Goal: Complete application form

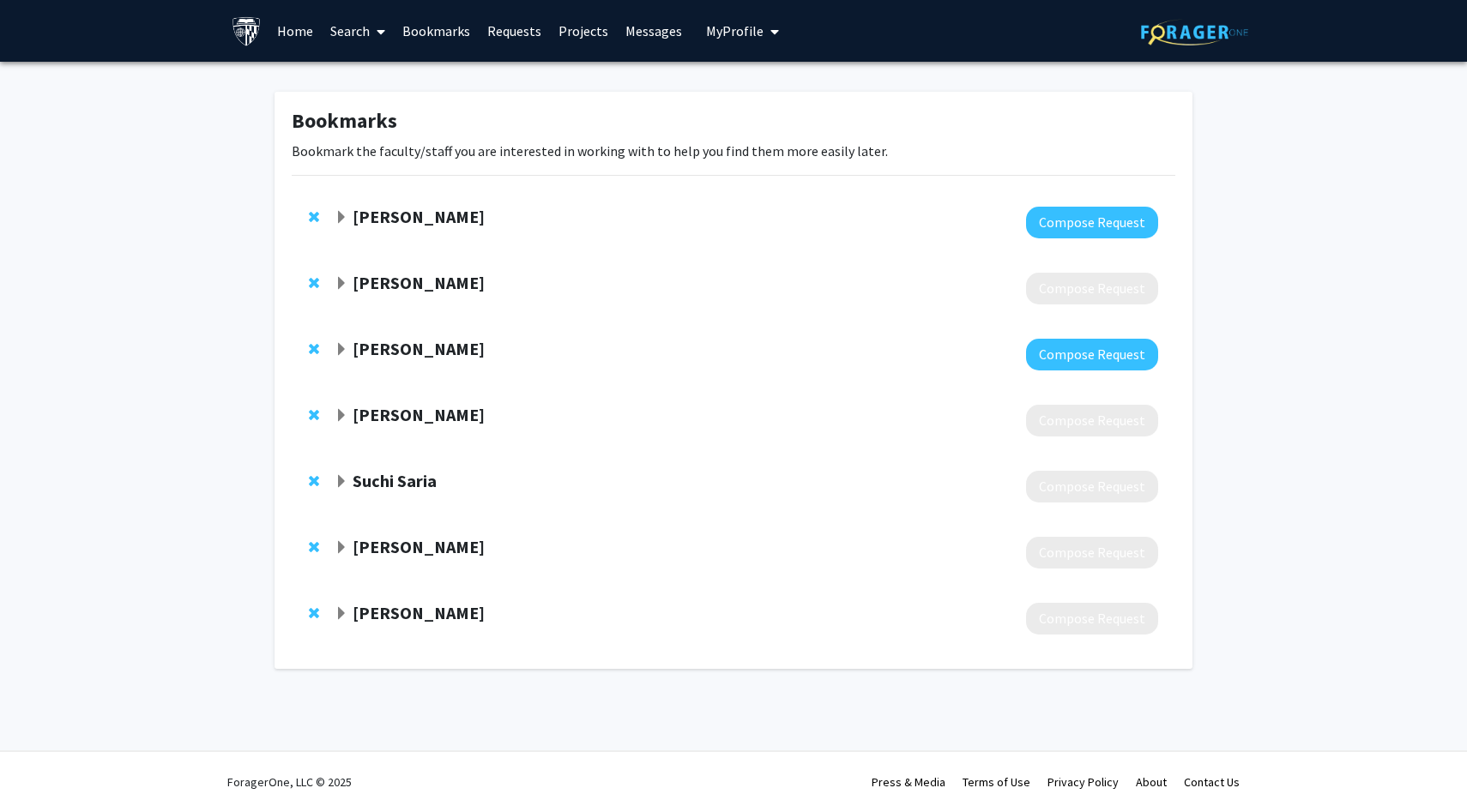
click at [347, 216] on span "Expand Daniel Khashabi Bookmark" at bounding box center [341, 218] width 14 height 14
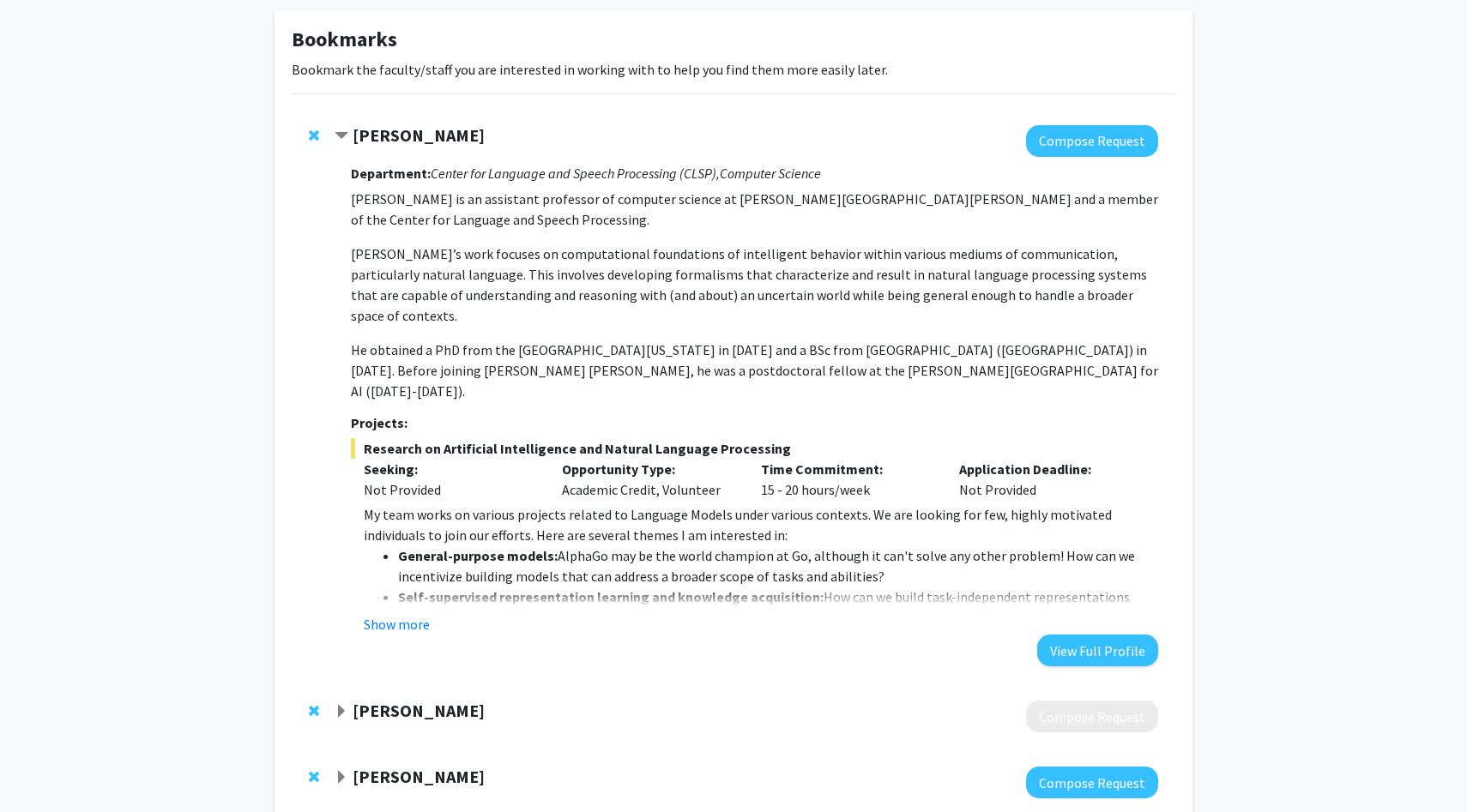
scroll to position [105, 0]
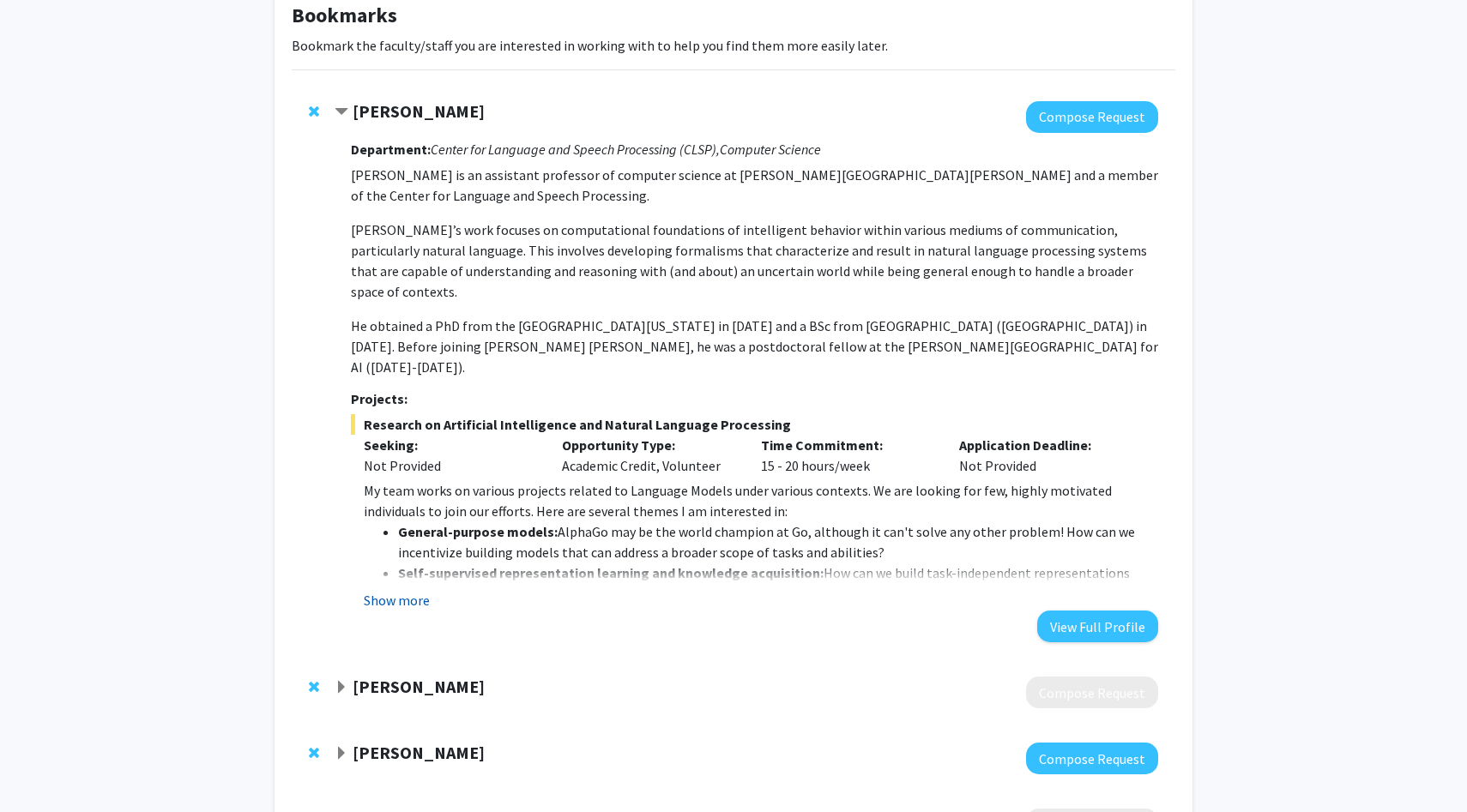
click at [403, 590] on button "Show more" at bounding box center [396, 600] width 66 height 20
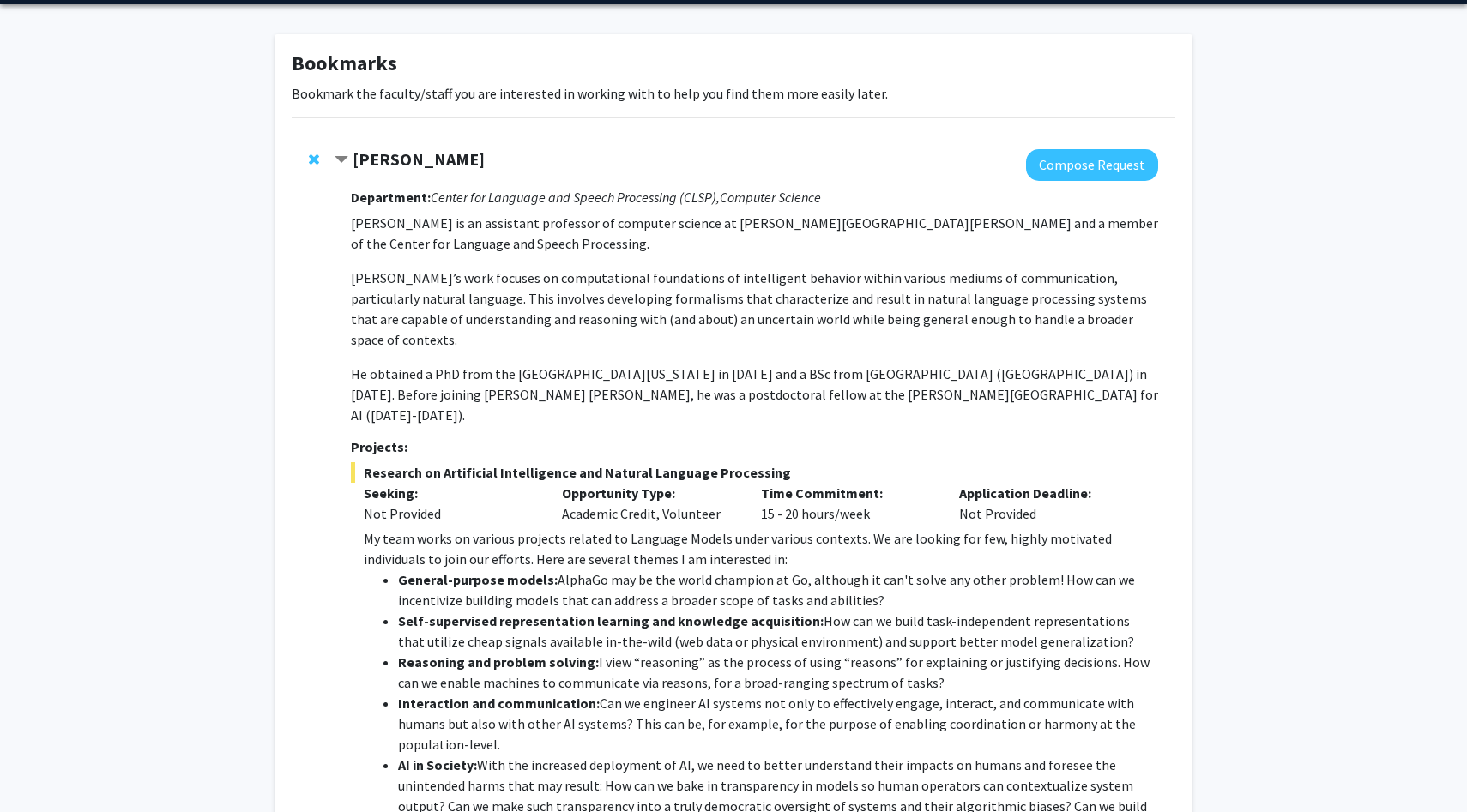
scroll to position [60, 0]
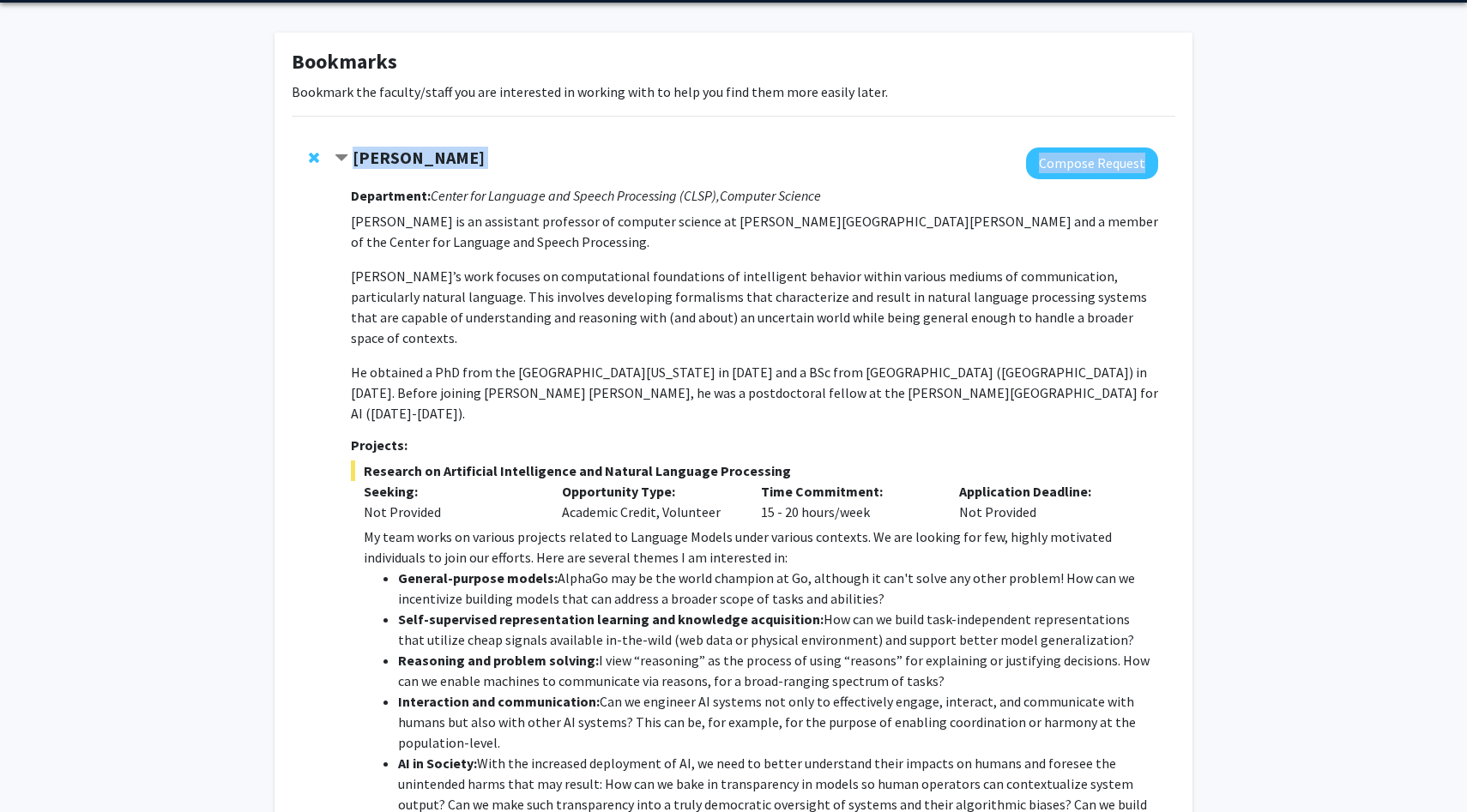
drag, startPoint x: 496, startPoint y: 170, endPoint x: 354, endPoint y: 155, distance: 142.8
click at [354, 155] on div "[PERSON_NAME] Compose Request Department: Center for Language and Speech Proces…" at bounding box center [746, 541] width 823 height 788
copy div "[PERSON_NAME] Compose Request"
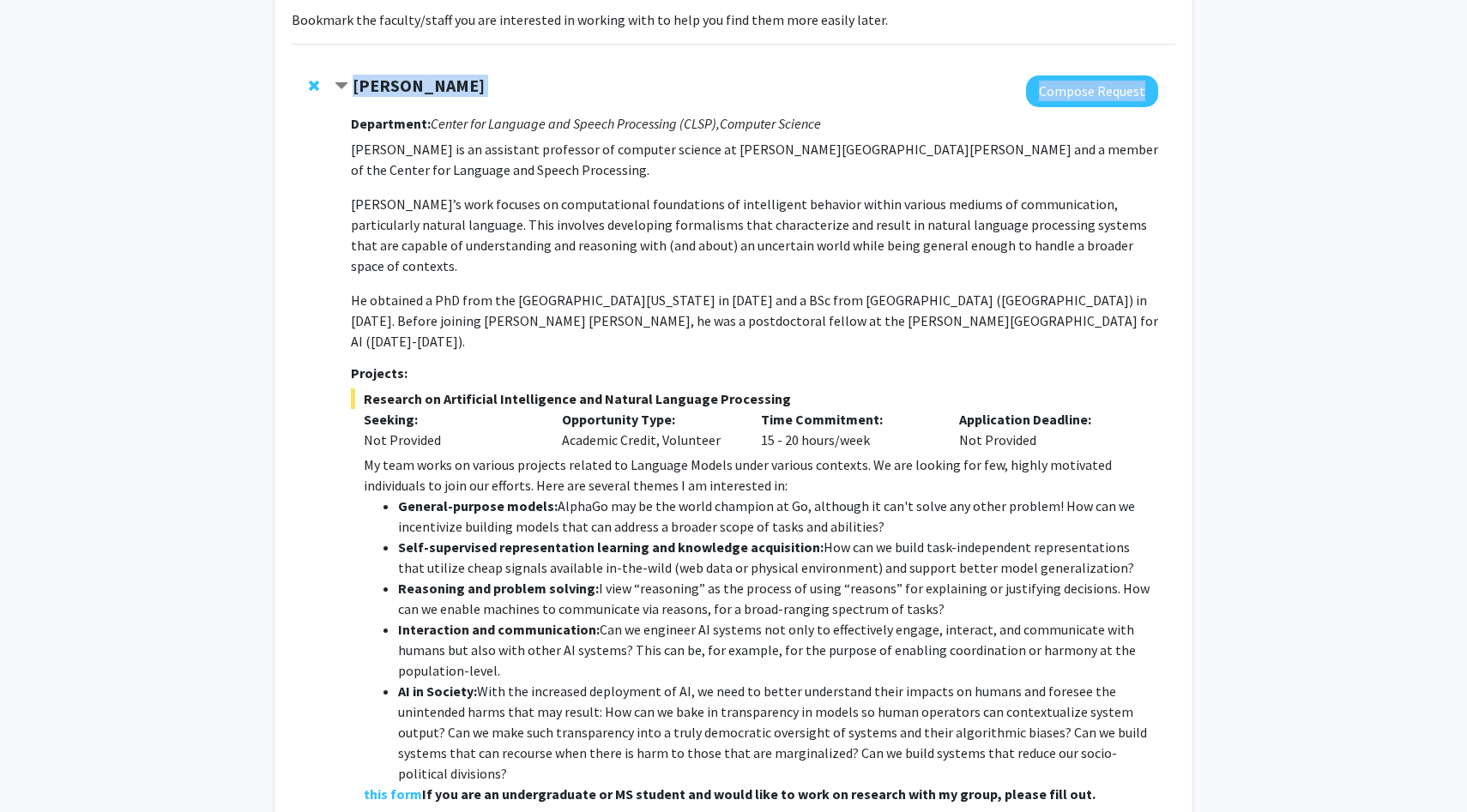
scroll to position [104, 0]
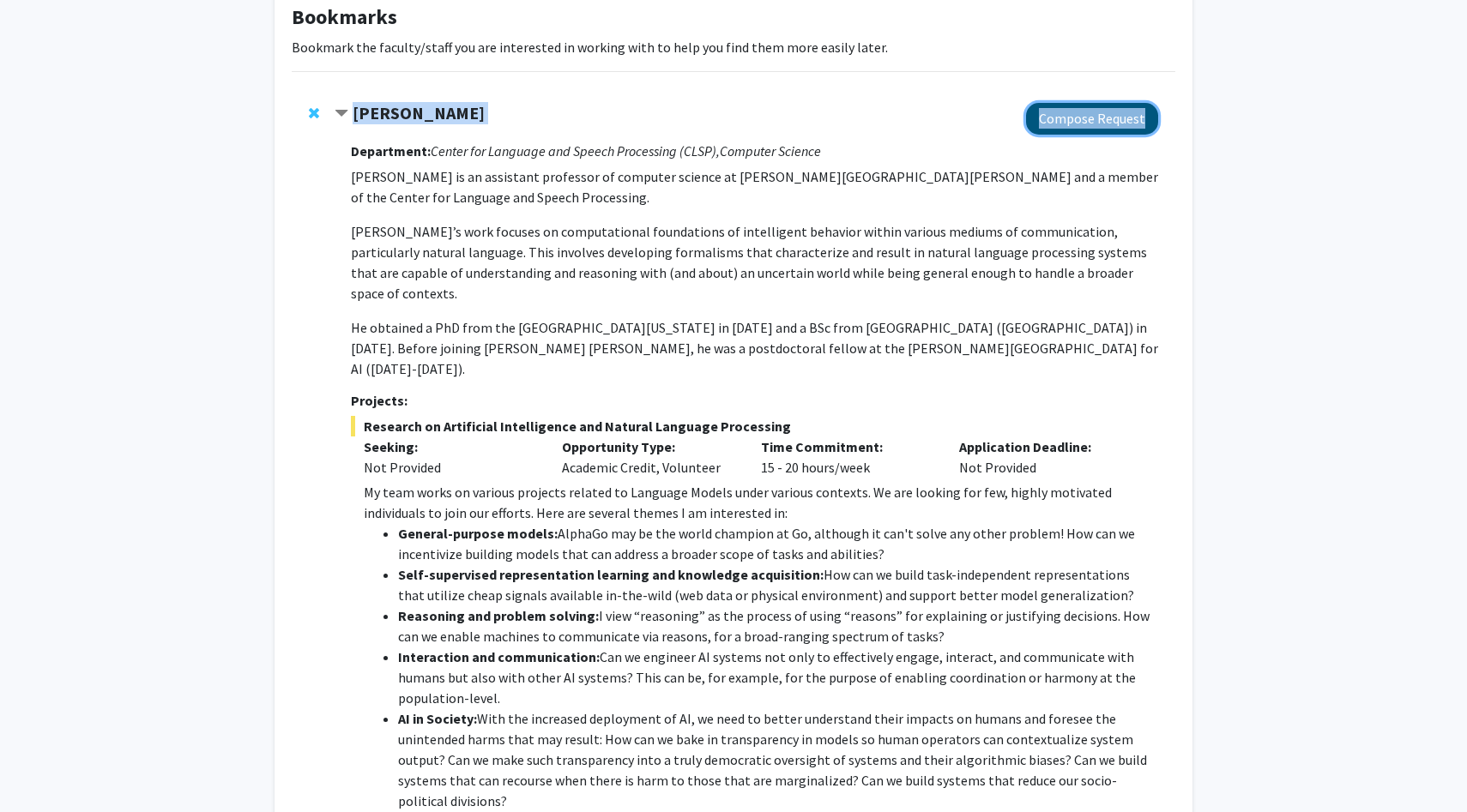
click at [1116, 129] on button "Compose Request" at bounding box center [1092, 119] width 132 height 32
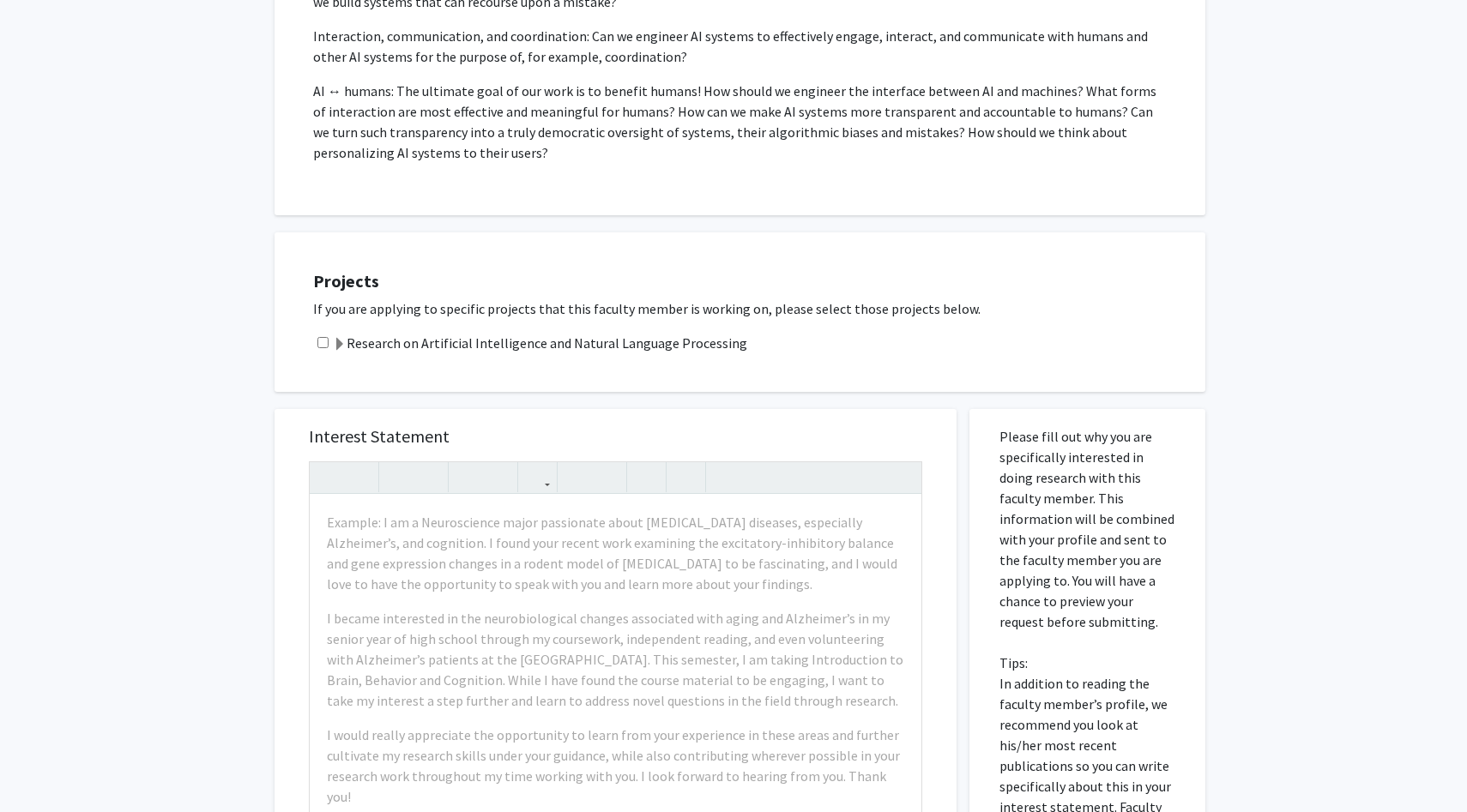
scroll to position [609, 0]
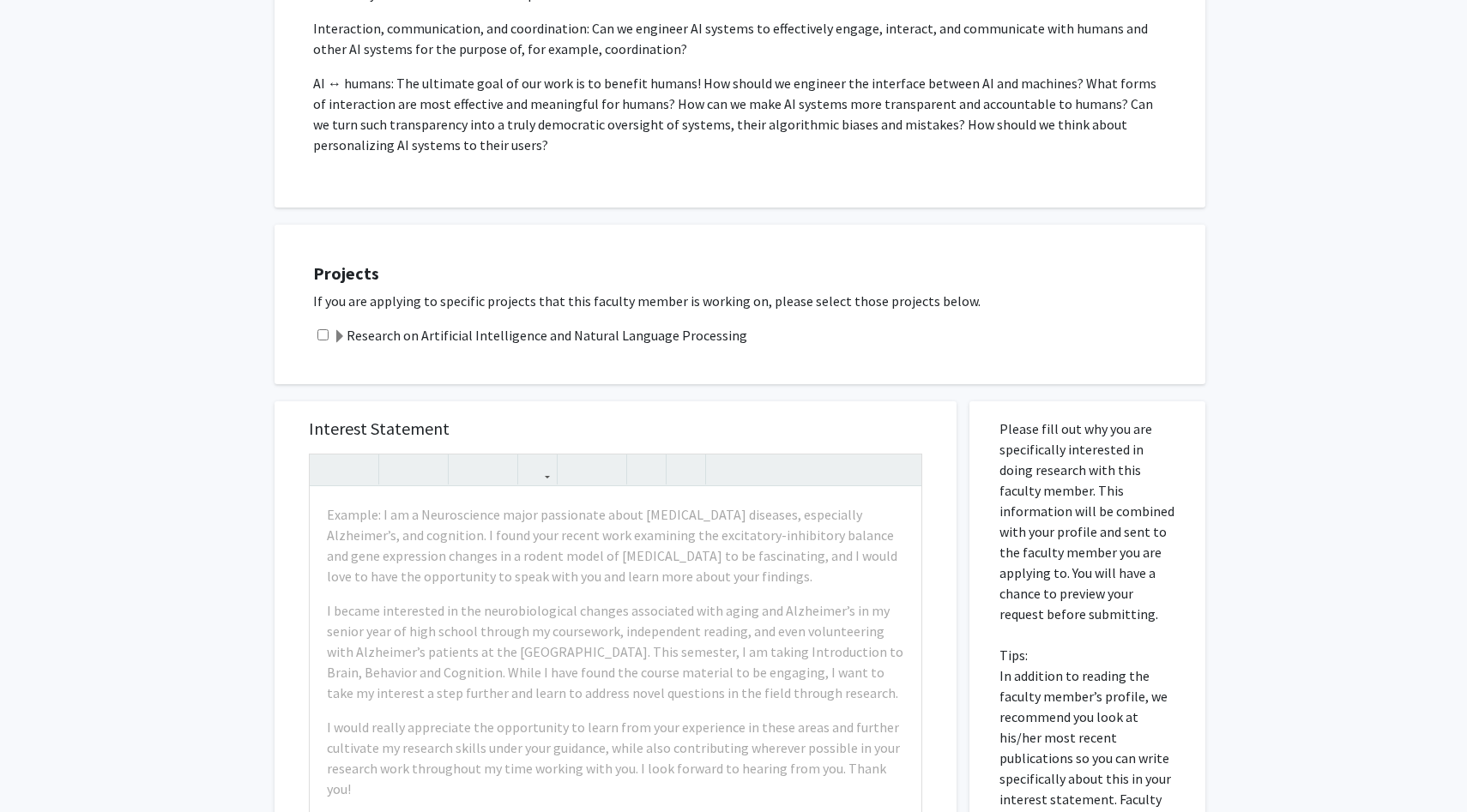
click at [323, 335] on input "checkbox" at bounding box center [323, 335] width 11 height 11
checkbox input "true"
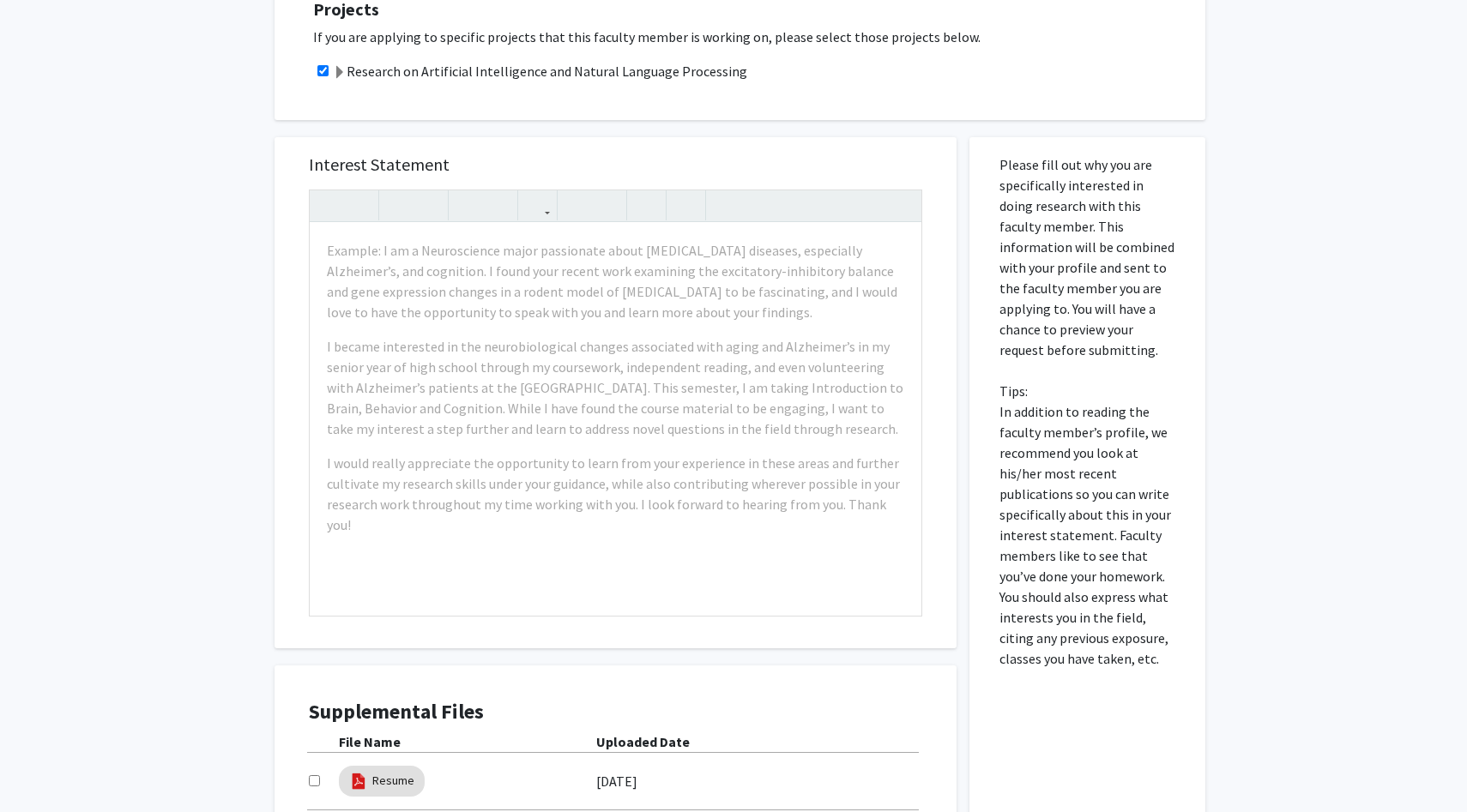
scroll to position [874, 0]
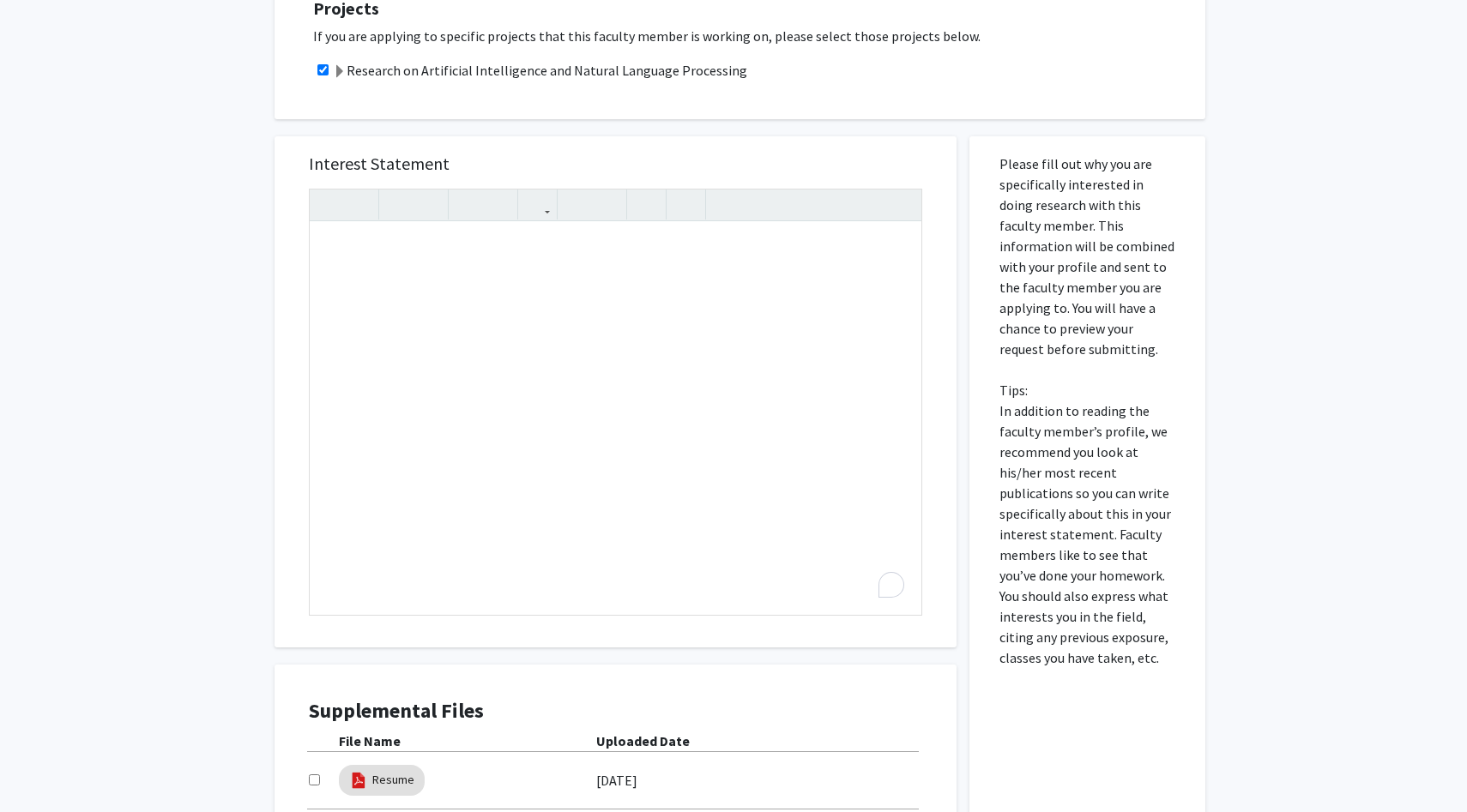
click at [784, 118] on div "Projects If you are applying to specific projects that this faculty member is w…" at bounding box center [740, 40] width 931 height 160
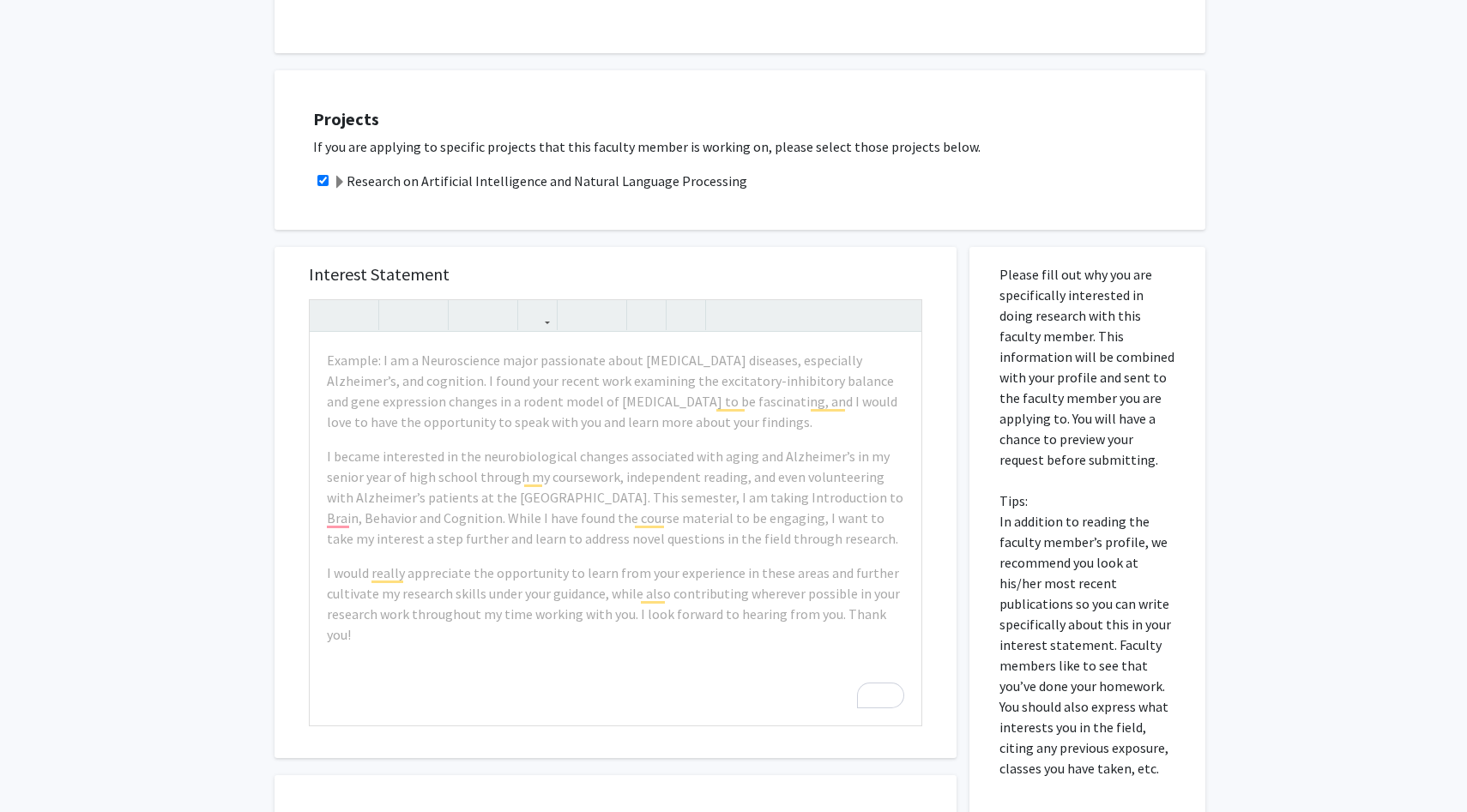
scroll to position [1074, 0]
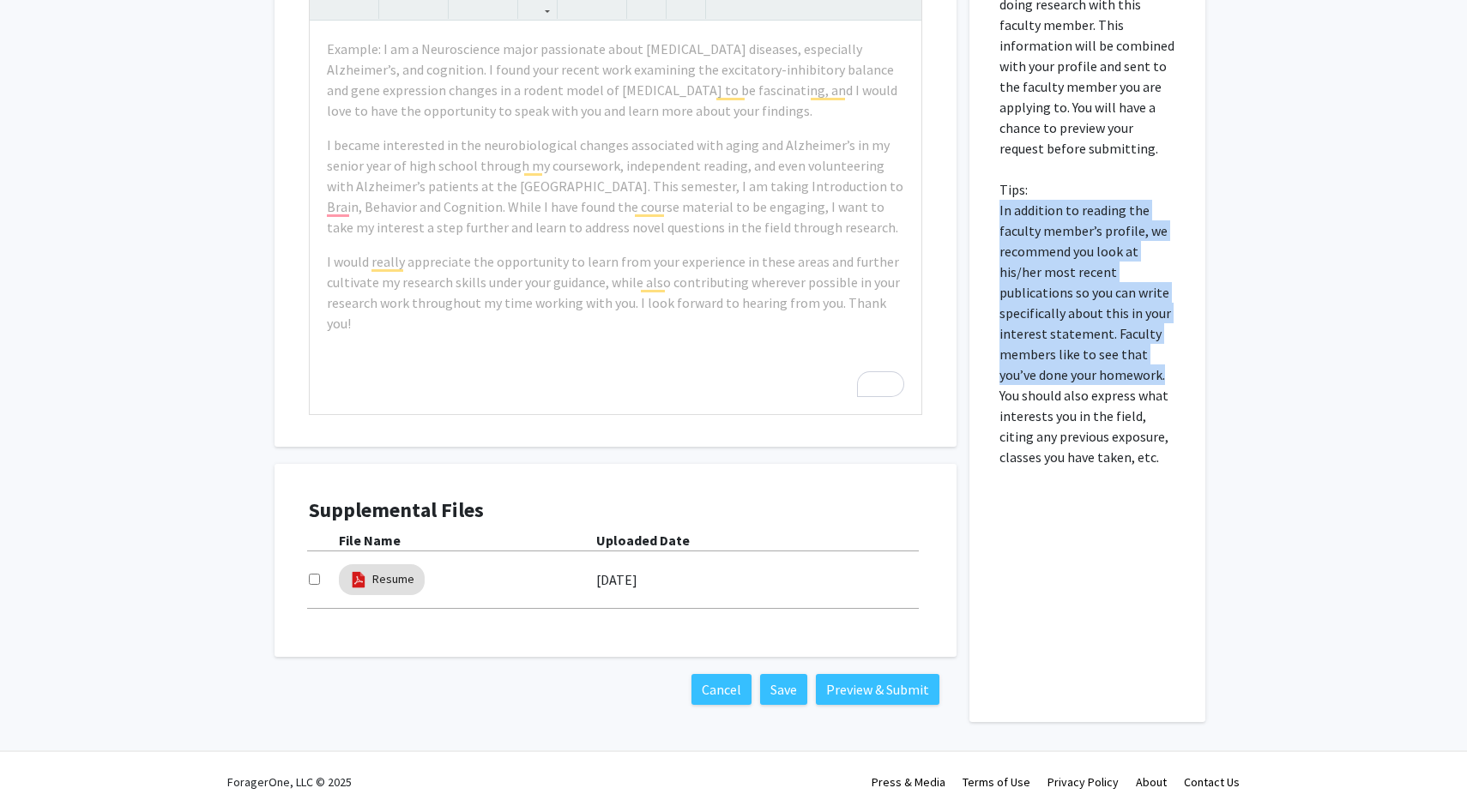
drag, startPoint x: 997, startPoint y: 212, endPoint x: 1188, endPoint y: 378, distance: 253.1
click at [1188, 378] on div "Please fill out why you are specifically interested in doing research with this…" at bounding box center [1087, 329] width 210 height 787
copy p "In addition to reading the faculty member’s profile, we recommend you look at h…"
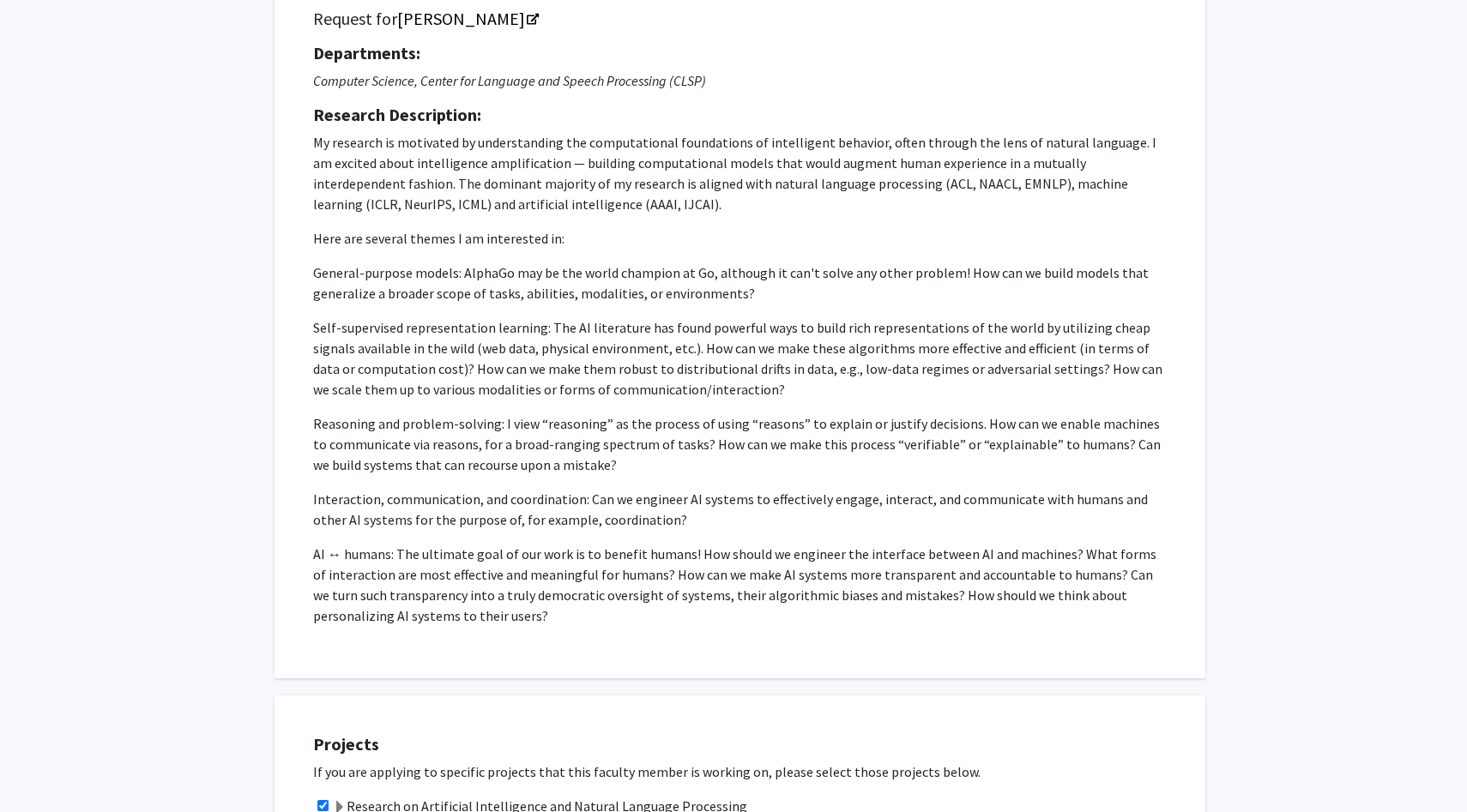
scroll to position [139, 0]
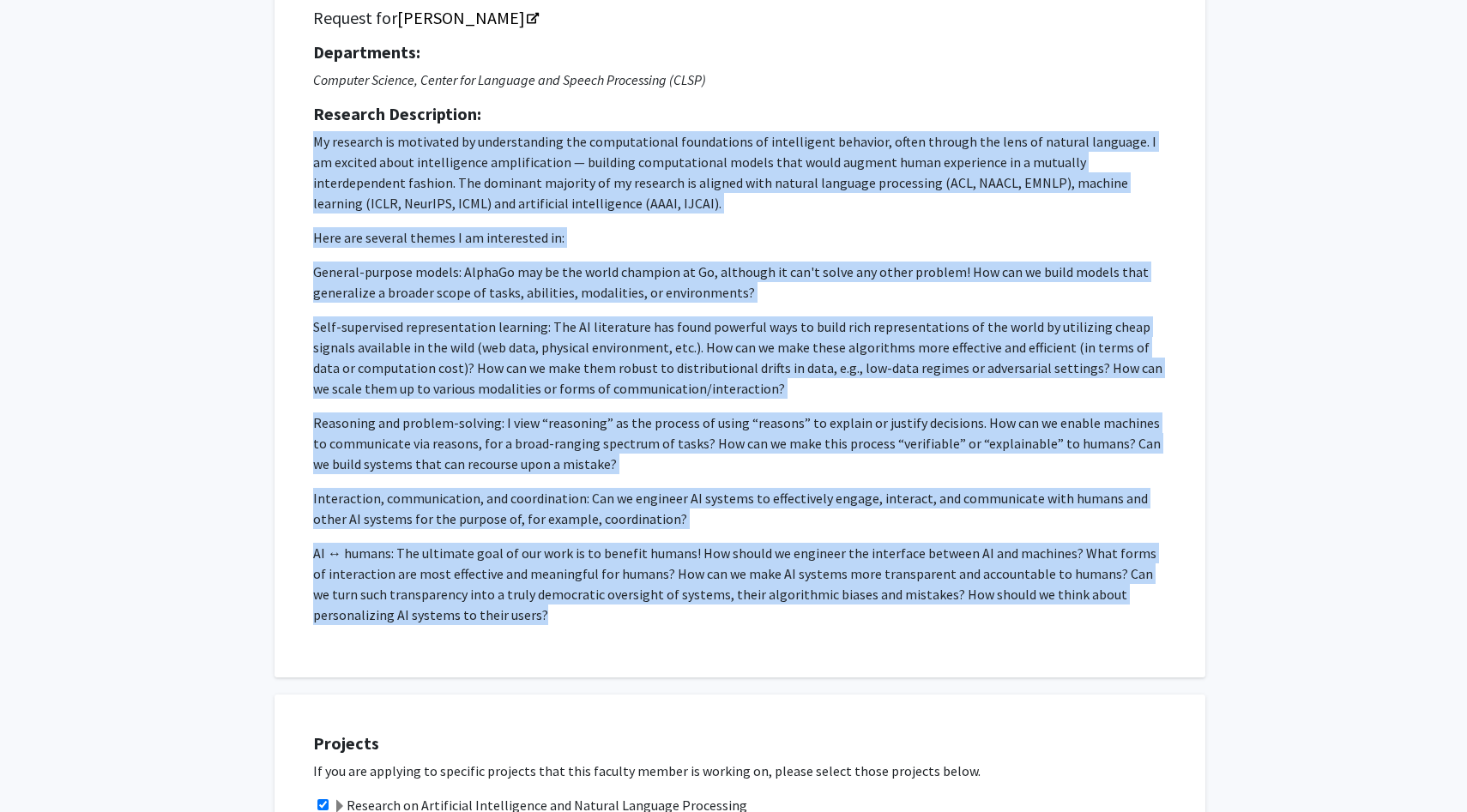
drag, startPoint x: 314, startPoint y: 137, endPoint x: 476, endPoint y: 618, distance: 507.5
click at [476, 618] on p "My research is motivated by understanding the computational foundations of inte…" at bounding box center [740, 378] width 854 height 494
copy p "My research is motivated by understanding the computational foundations of inte…"
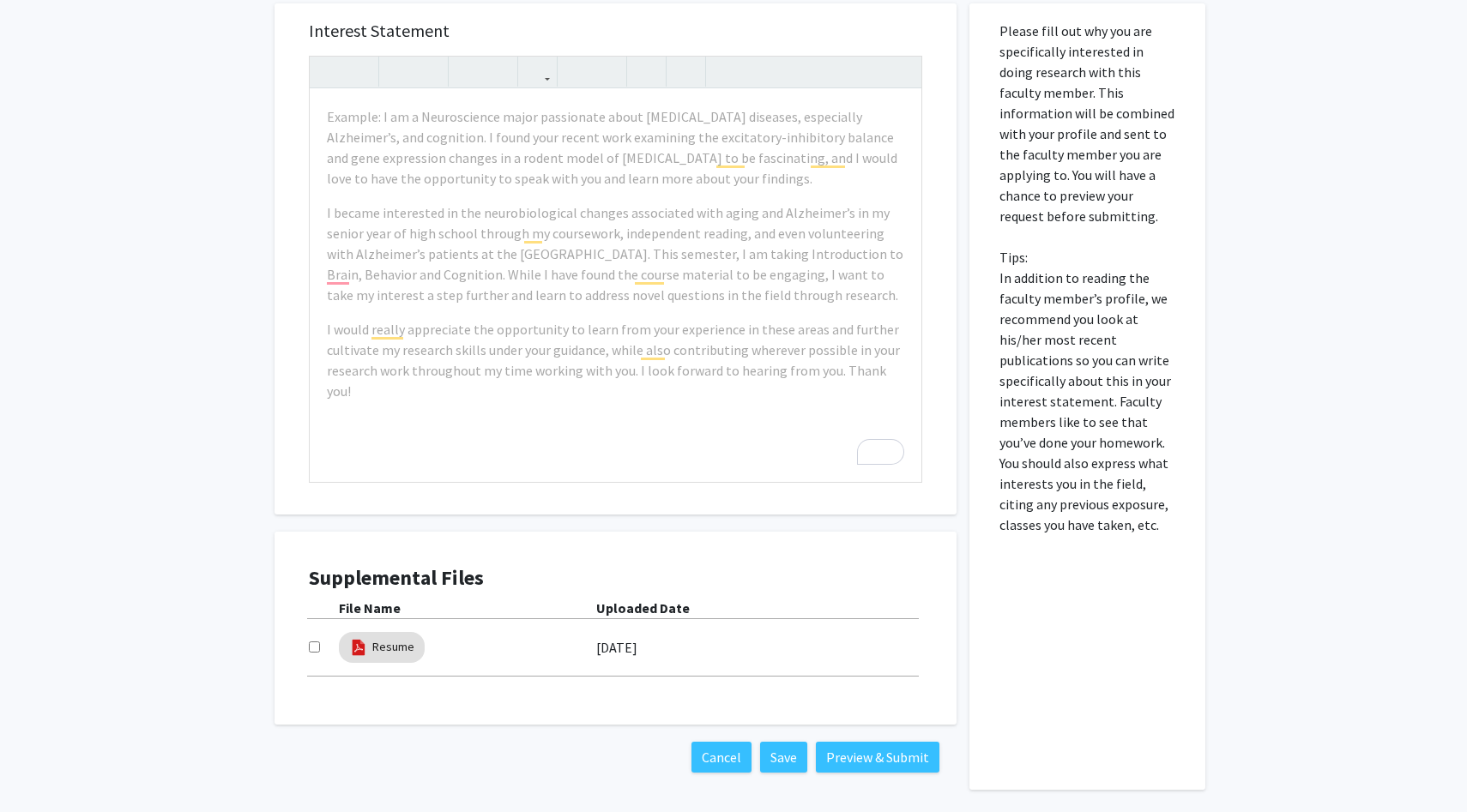
scroll to position [997, 0]
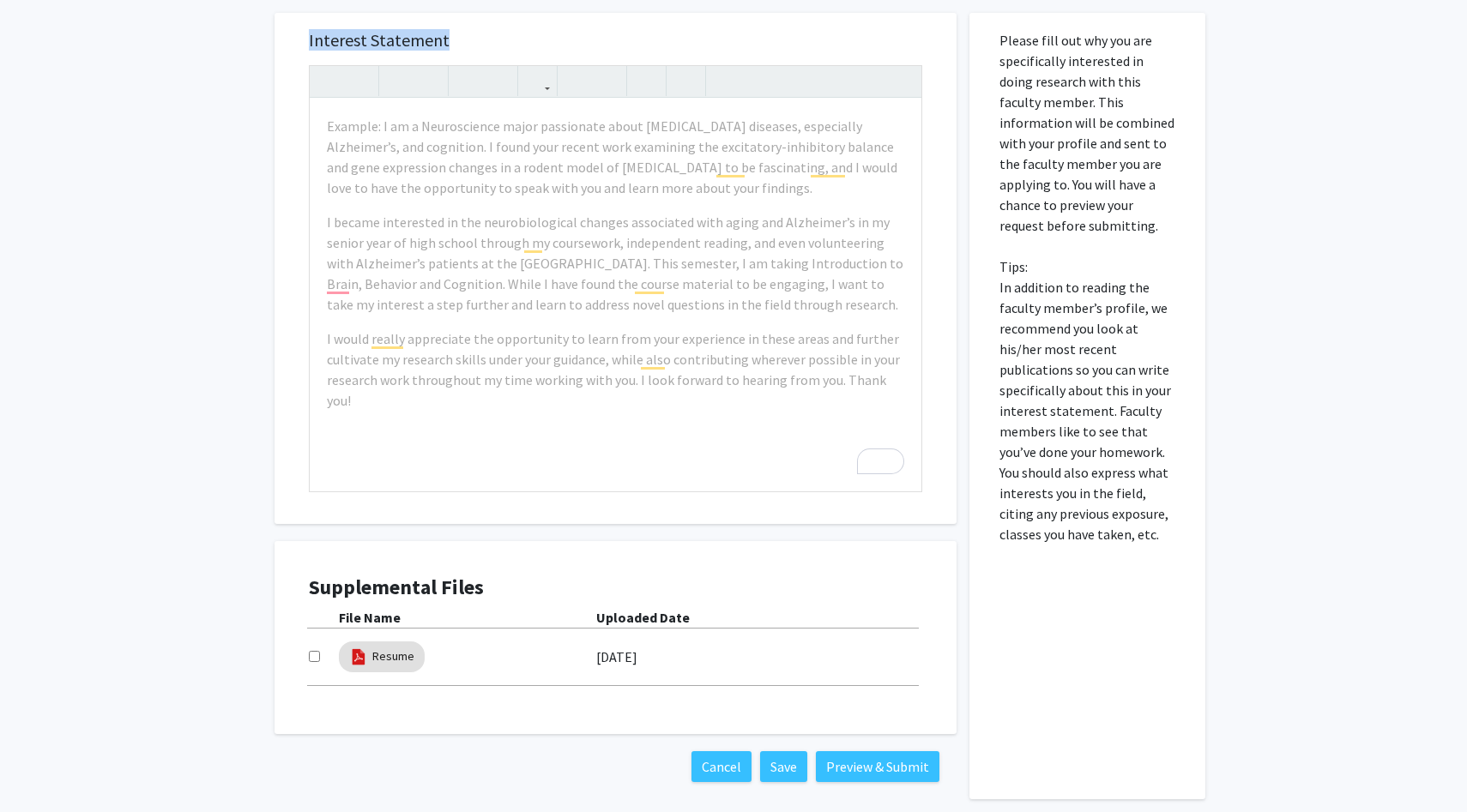
drag, startPoint x: 460, startPoint y: 45, endPoint x: 307, endPoint y: 45, distance: 153.0
click at [307, 45] on div "Interest Statement Example: I am a Neuroscience major passionate about neurodeg…" at bounding box center [616, 269] width 647 height 512
copy h5 "Interest Statement"
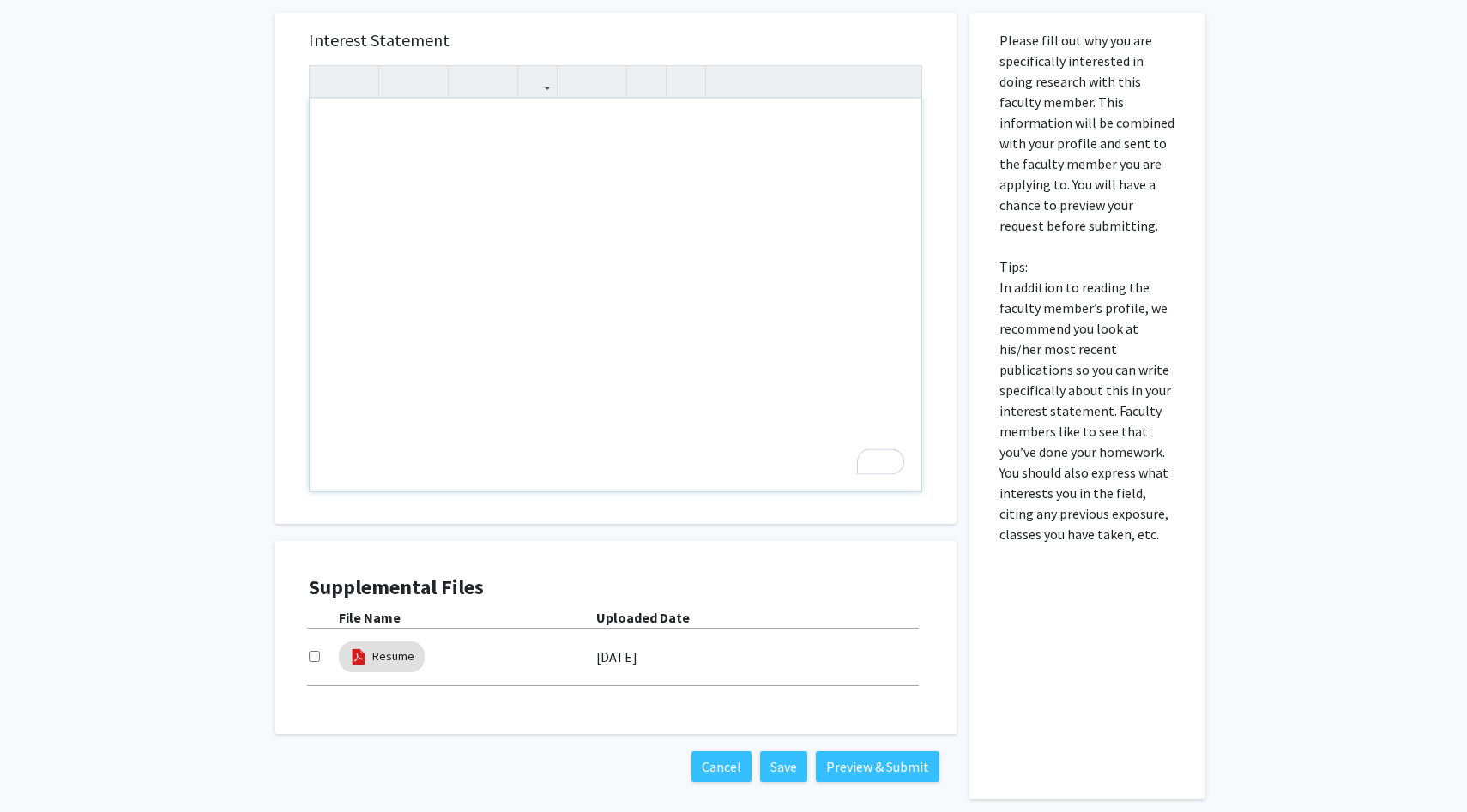
click at [567, 189] on div "To enrich screen reader interactions, please activate Accessibility in Grammarl…" at bounding box center [616, 295] width 612 height 393
paste div "To enrich screen reader interactions, please activate Accessibility in Grammarl…"
type textarea "<p>I am a Computer Science undergraduate at Johns Hopkins University (GPA 3.85)…"
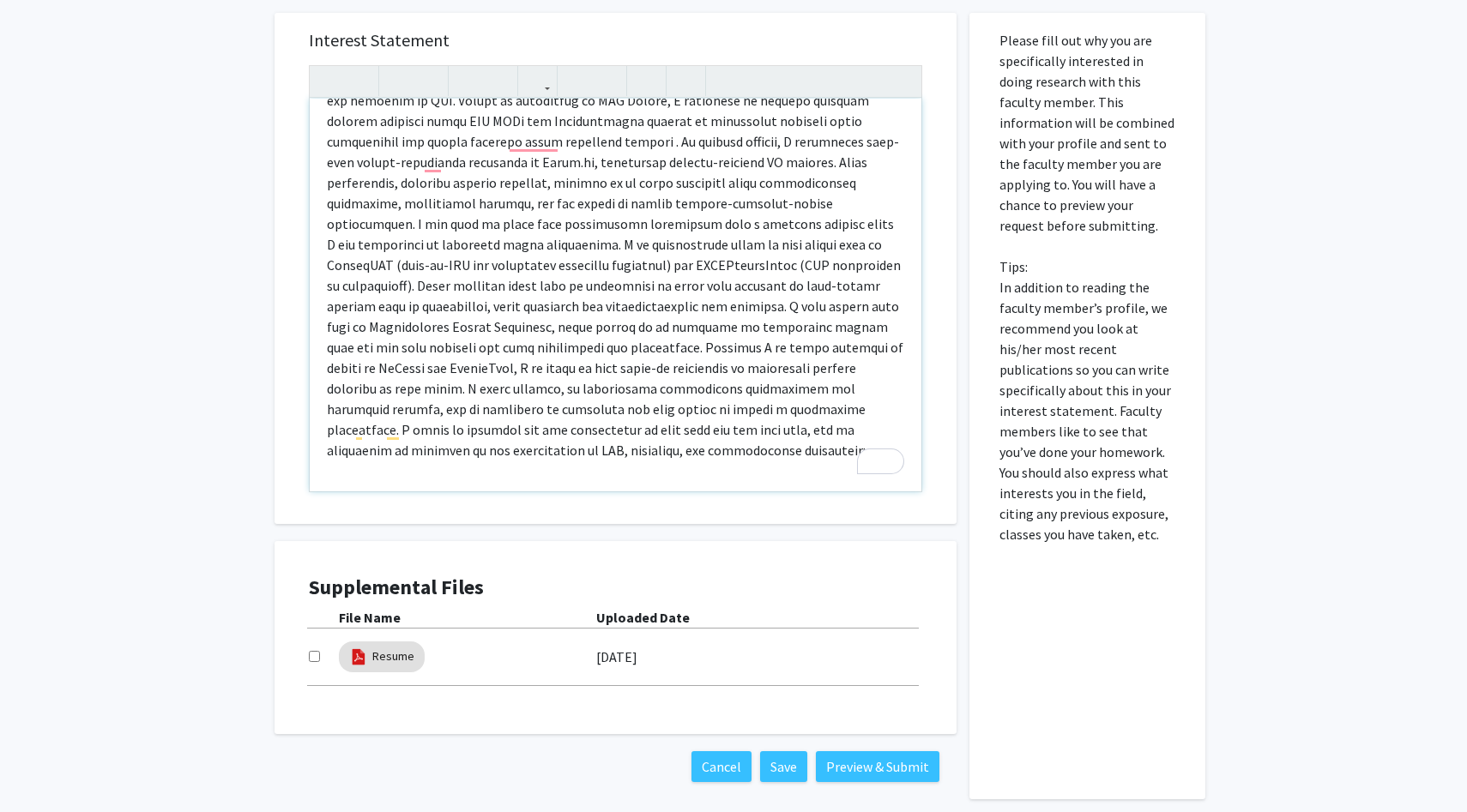
scroll to position [0, 0]
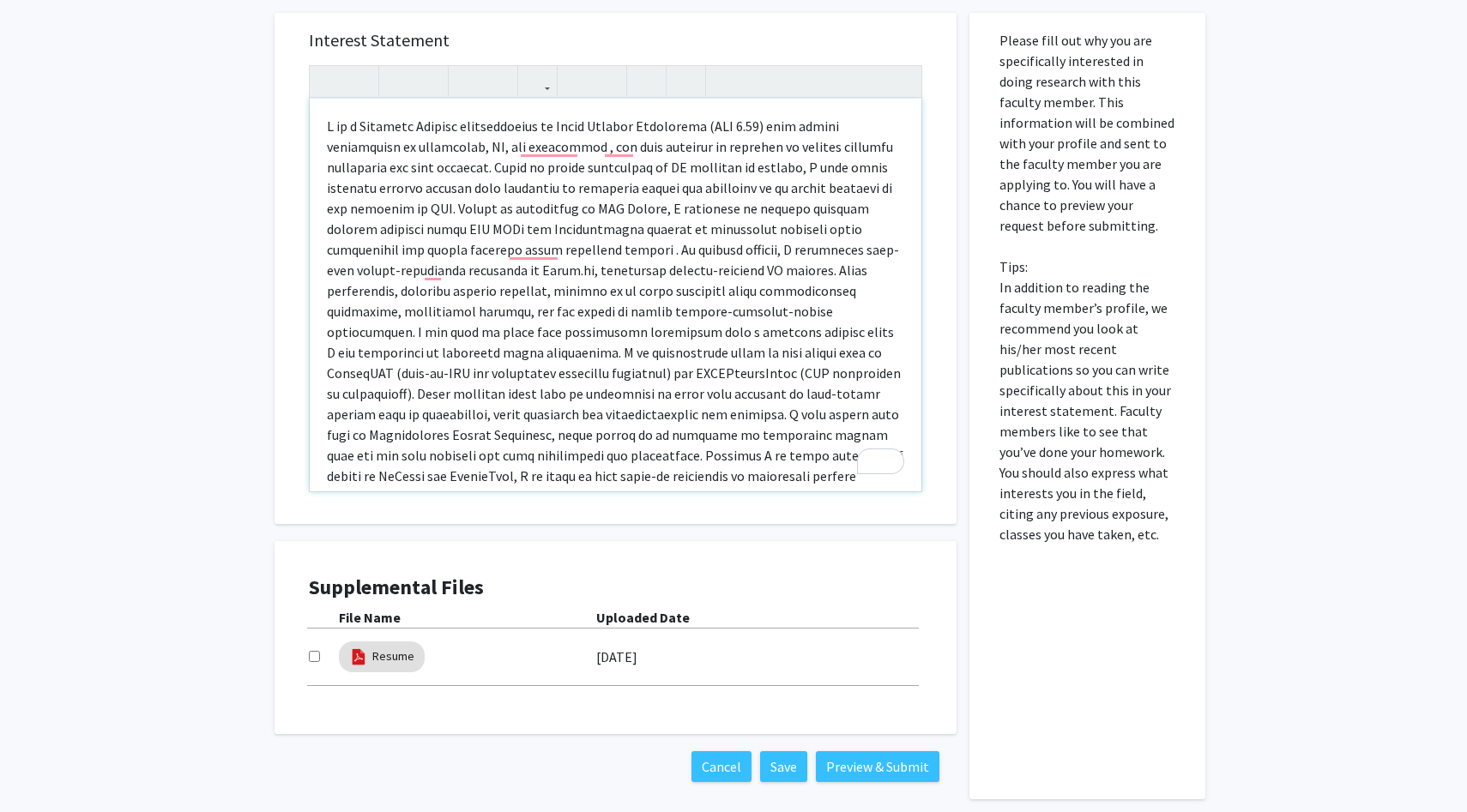
click at [473, 125] on p "To enrich screen reader interactions, please activate Accessibility in Grammarl…" at bounding box center [615, 341] width 578 height 453
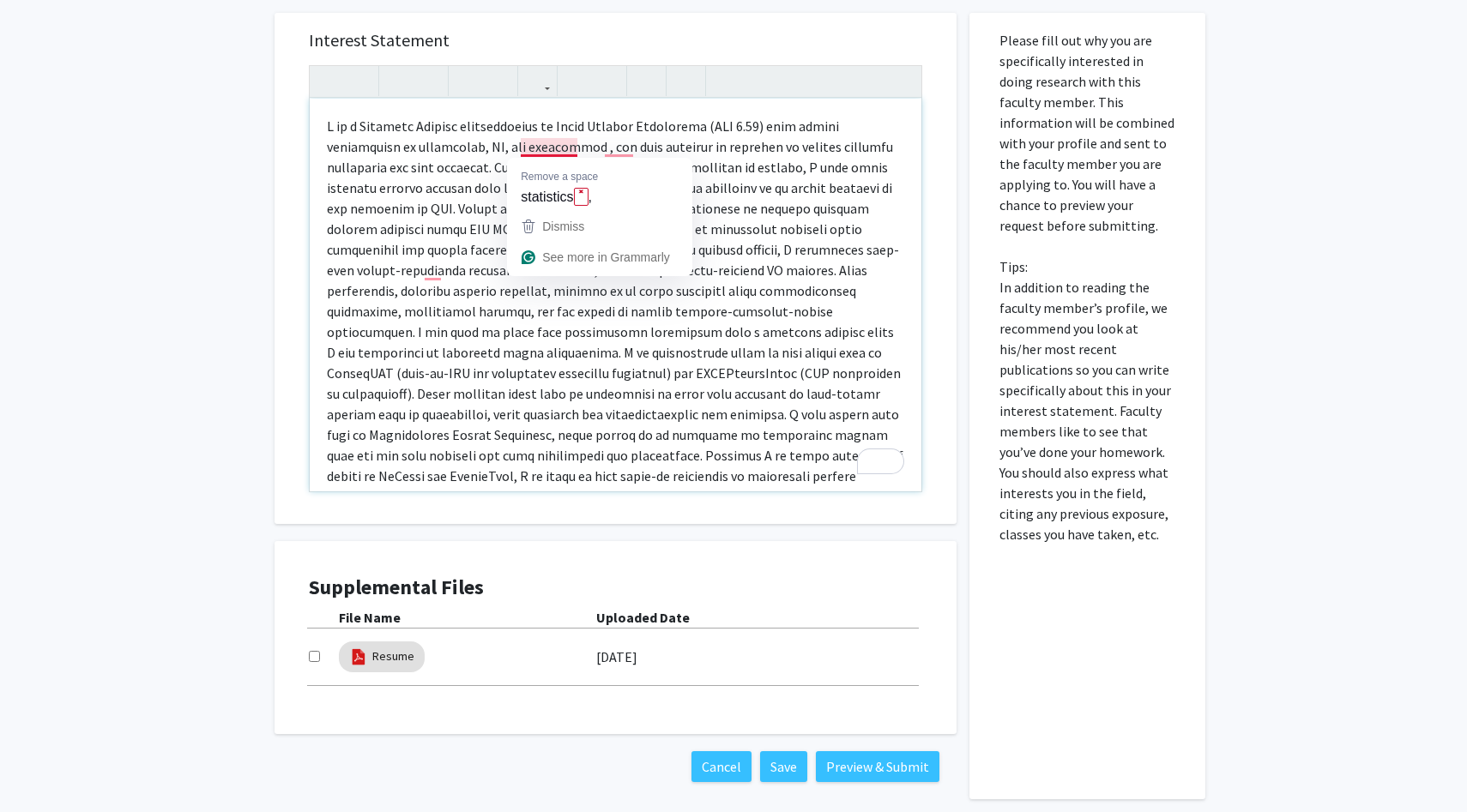
click at [535, 149] on p "To enrich screen reader interactions, please activate Accessibility in Grammarl…" at bounding box center [615, 341] width 578 height 453
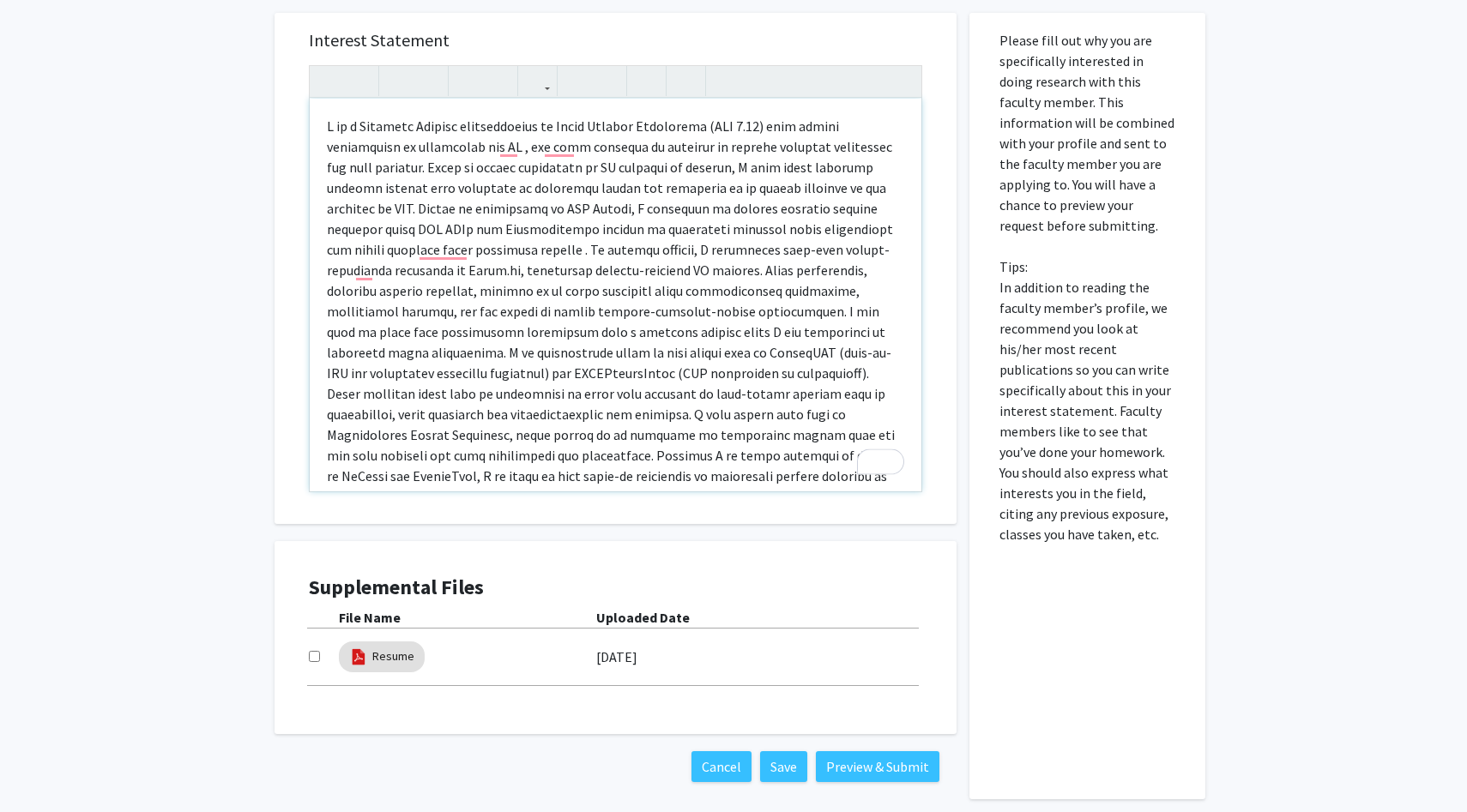
click at [473, 128] on p "To enrich screen reader interactions, please activate Accessibility in Grammarl…" at bounding box center [615, 341] width 578 height 453
type textarea "<p>I am a Computer Science and Iundergraduate at Johns Hopkins University (GPA …"
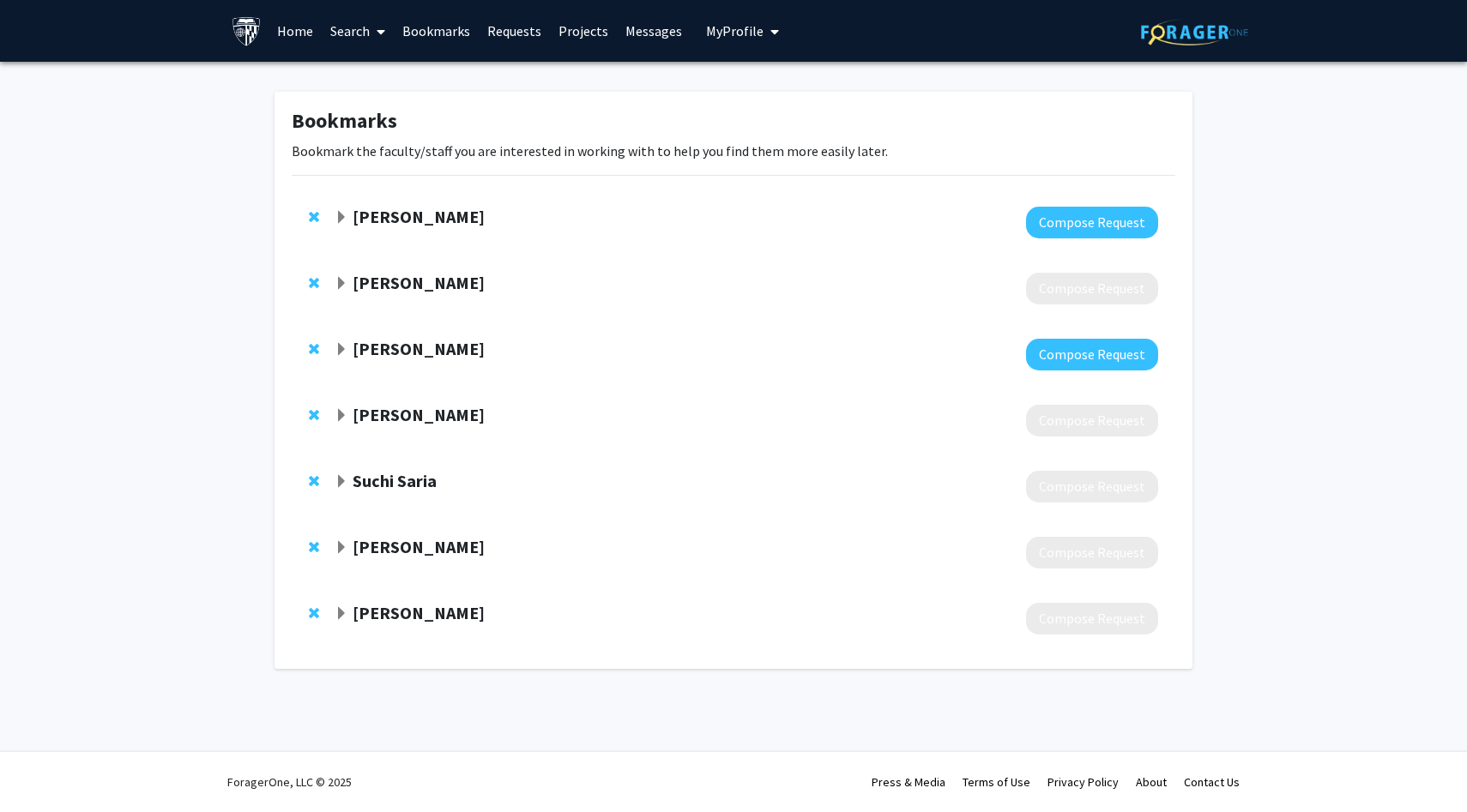
drag, startPoint x: 485, startPoint y: 216, endPoint x: 353, endPoint y: 219, distance: 132.0
click at [353, 219] on div "[PERSON_NAME]" at bounding box center [520, 217] width 370 height 21
copy strong "[PERSON_NAME]"
click at [335, 347] on span "Expand Mark Dredze Bookmark" at bounding box center [341, 350] width 14 height 14
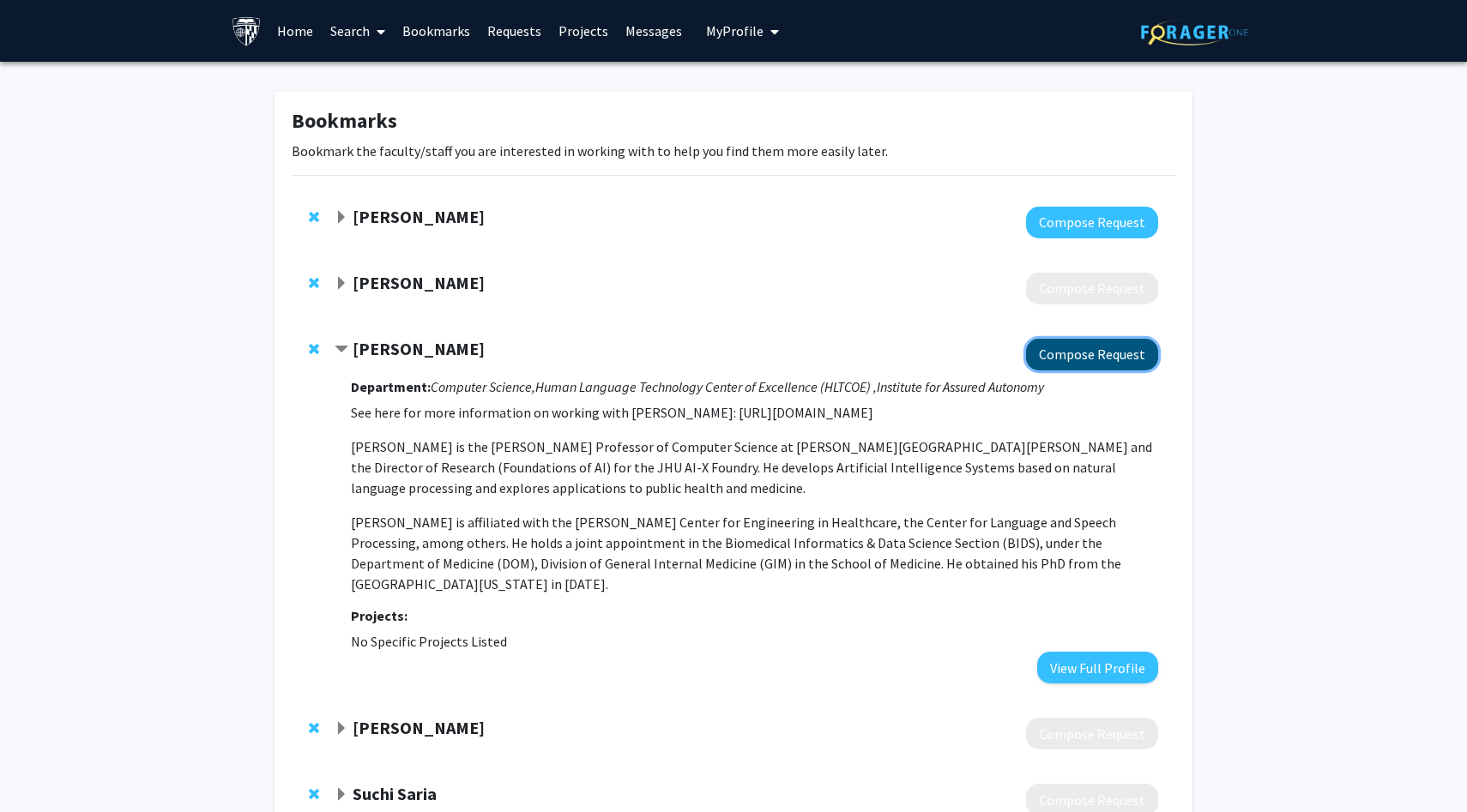
click at [1047, 357] on button "Compose Request" at bounding box center [1092, 354] width 132 height 32
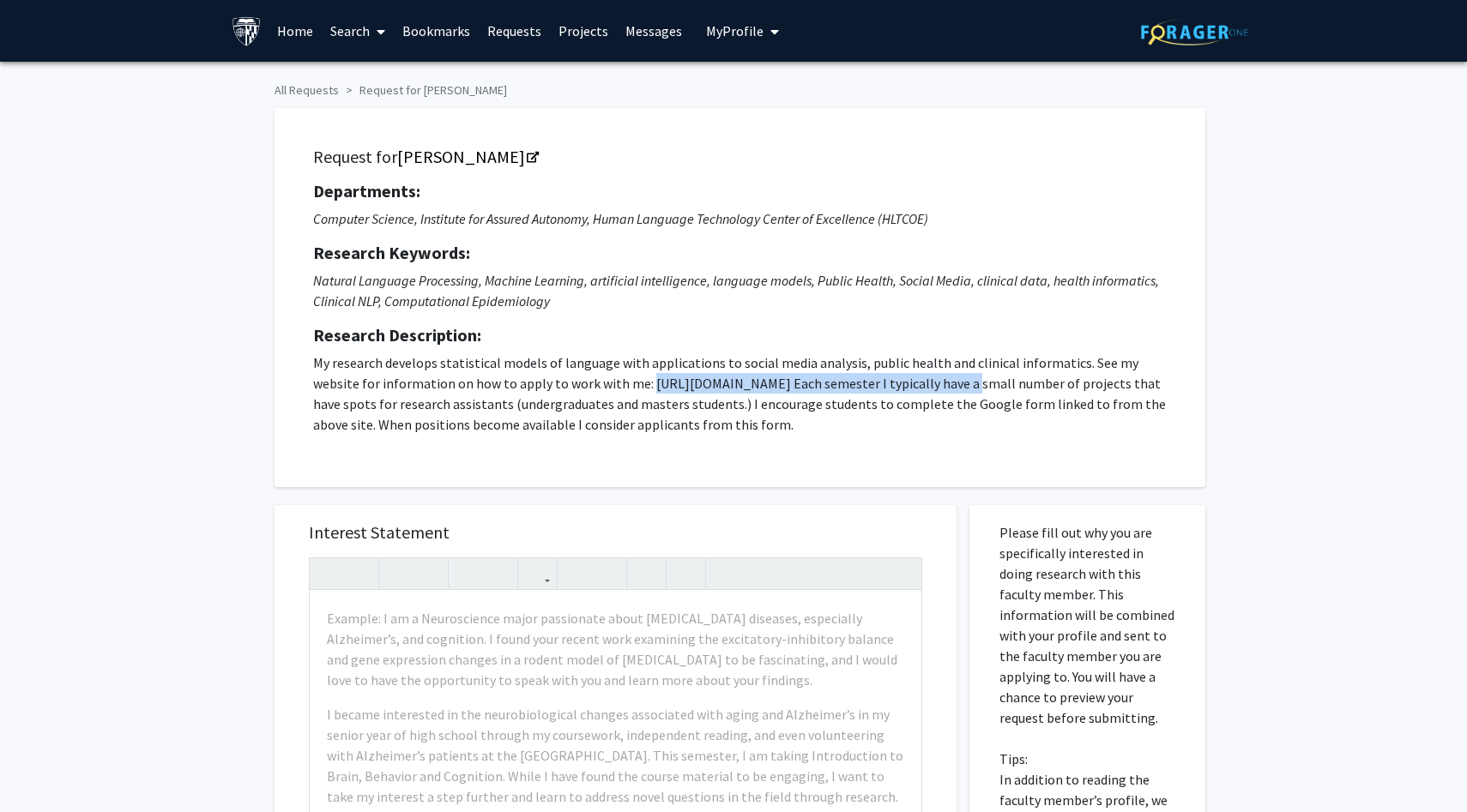
drag, startPoint x: 923, startPoint y: 384, endPoint x: 598, endPoint y: 385, distance: 325.0
click at [598, 385] on p "My research develops statistical models of language with applications to social…" at bounding box center [740, 393] width 854 height 83
copy p "https://www.cs.jhu.edu/~mdredze/prospective-students/"
click at [527, 160] on icon "Opens in a new tab" at bounding box center [532, 158] width 12 height 11
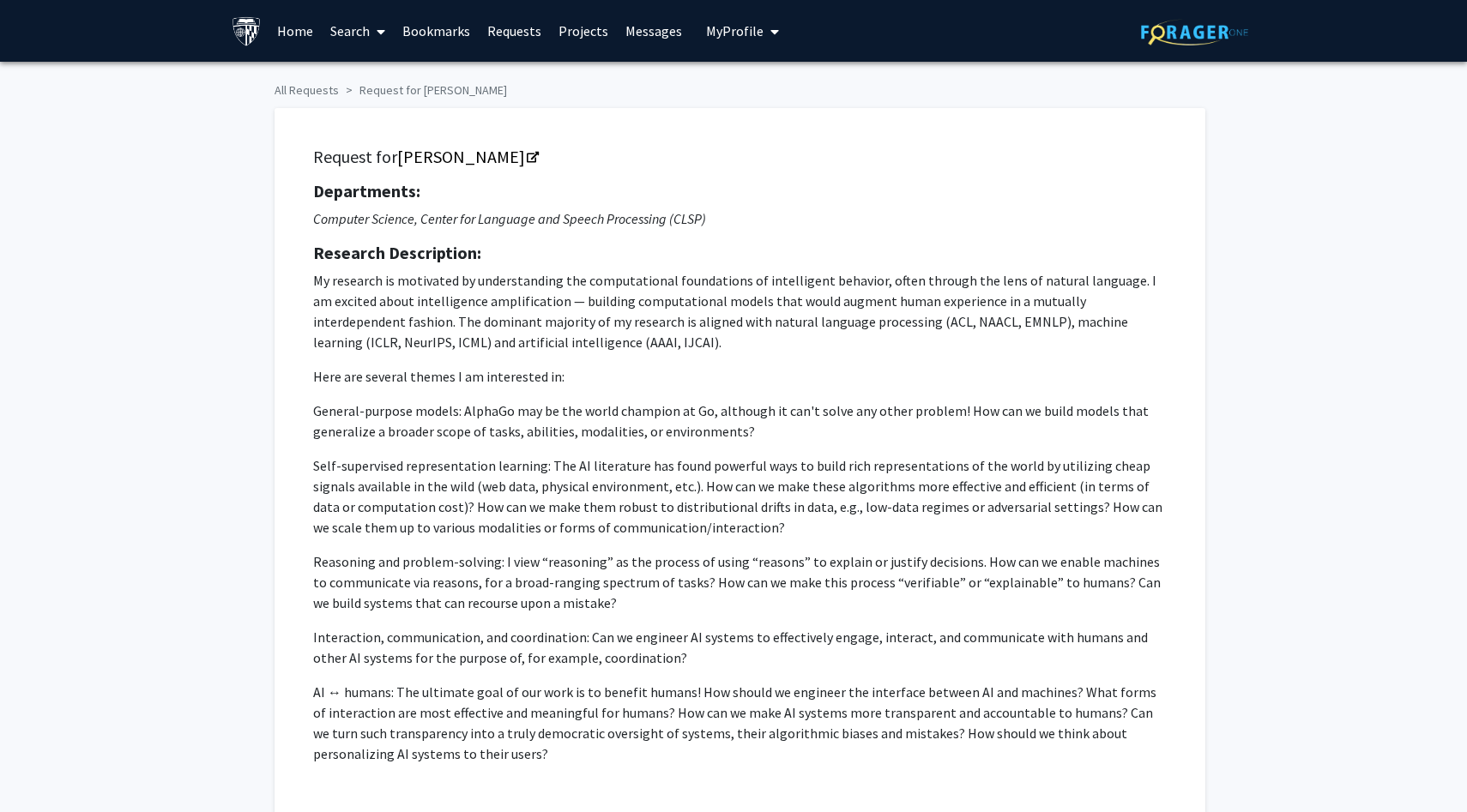
scroll to position [997, 0]
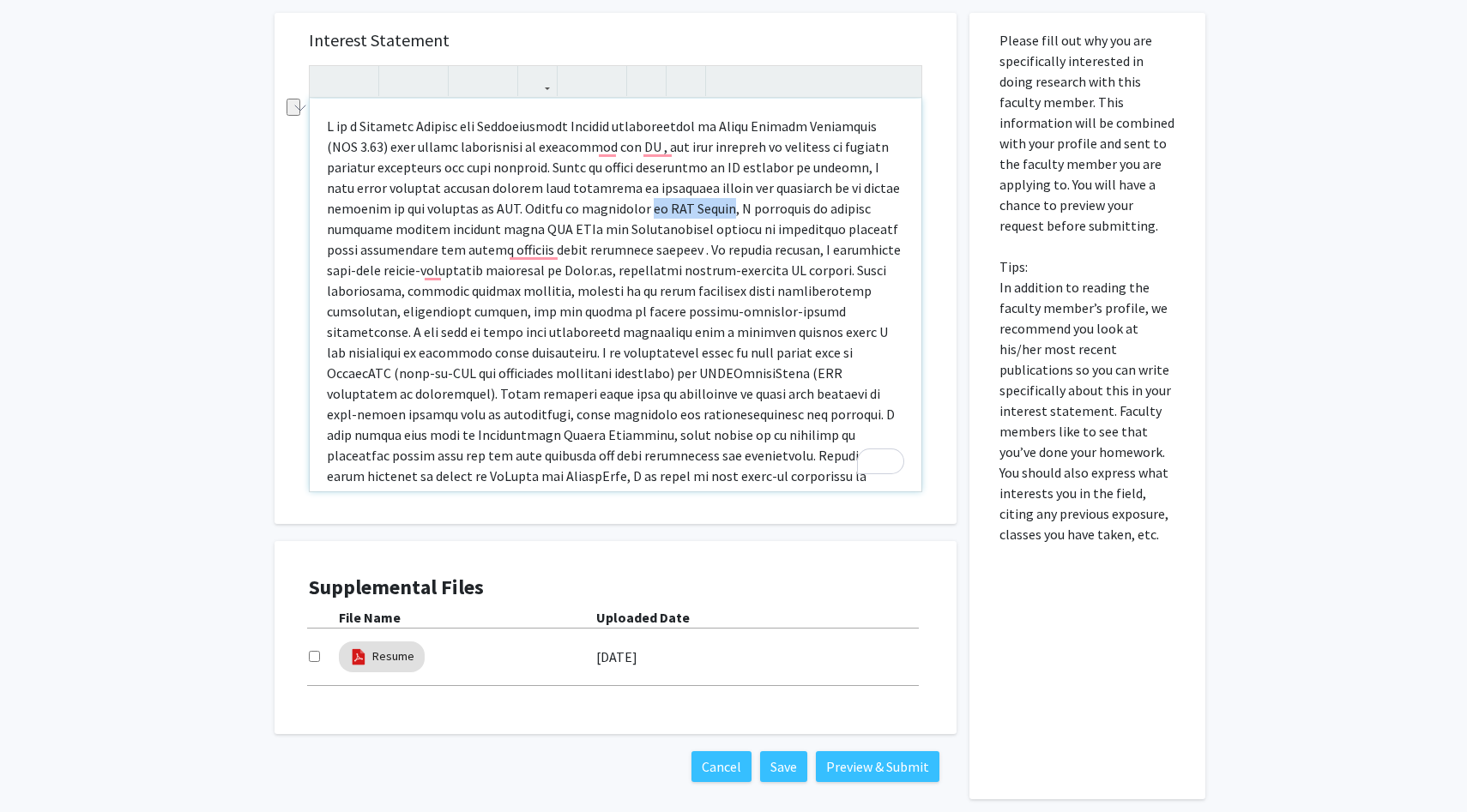
drag, startPoint x: 562, startPoint y: 207, endPoint x: 636, endPoint y: 208, distance: 74.0
click at [636, 208] on p "To enrich screen reader interactions, please activate Accessibility in Grammarl…" at bounding box center [615, 341] width 578 height 453
click at [435, 214] on p "To enrich screen reader interactions, please activate Accessibility in Grammarl…" at bounding box center [615, 341] width 578 height 453
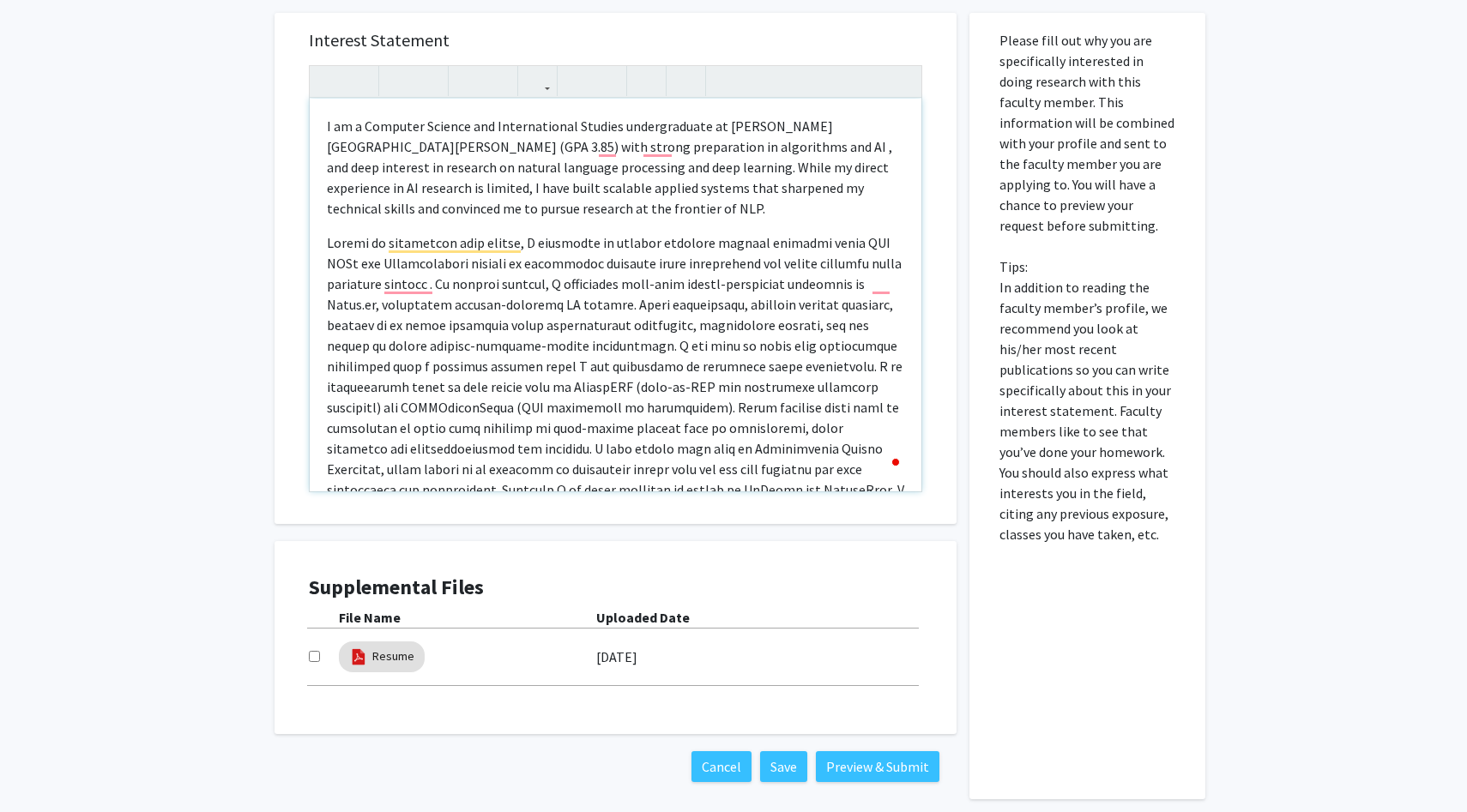
scroll to position [141, 0]
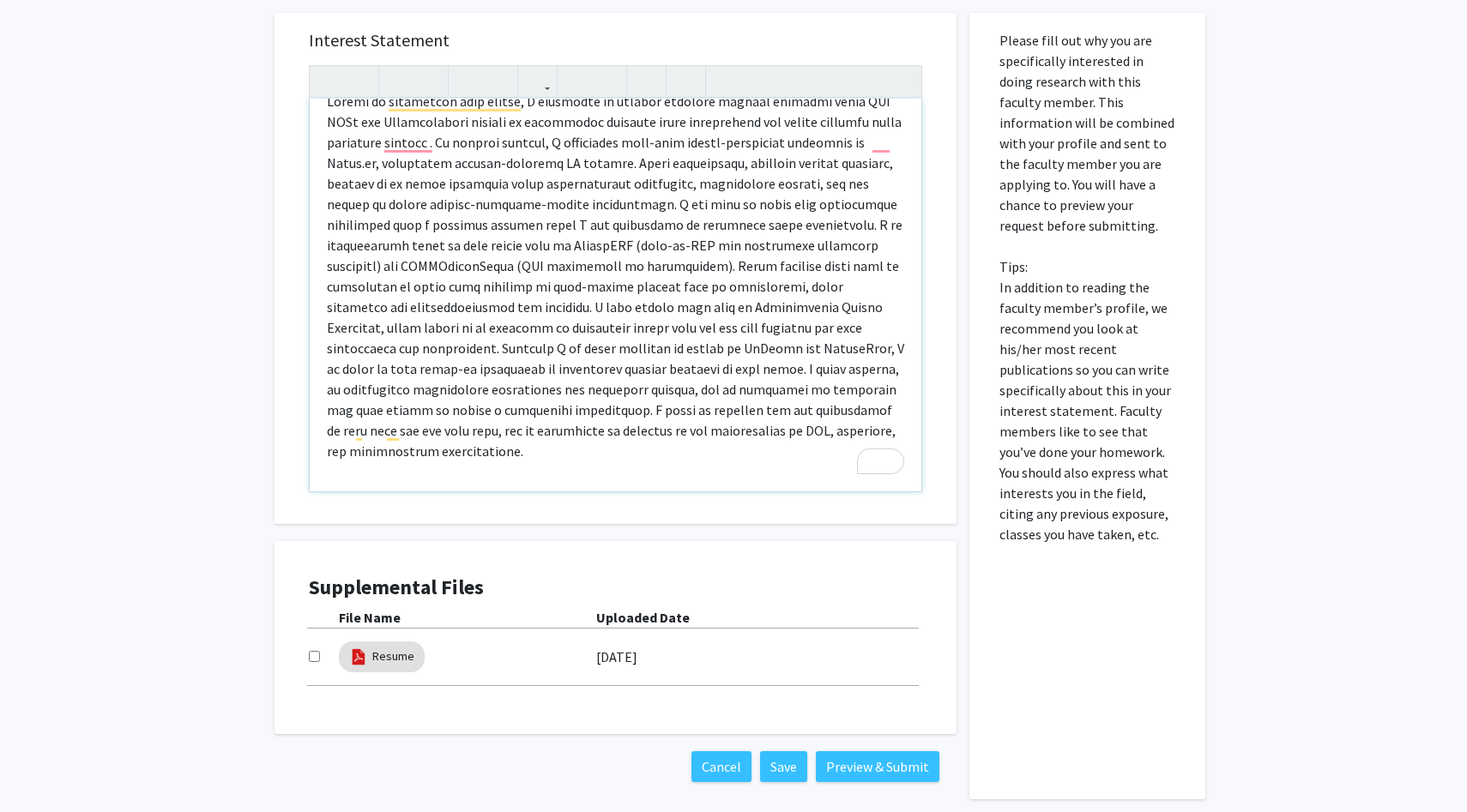
click at [750, 227] on p "To enrich screen reader interactions, please activate Accessibility in Grammarl…" at bounding box center [615, 276] width 578 height 370
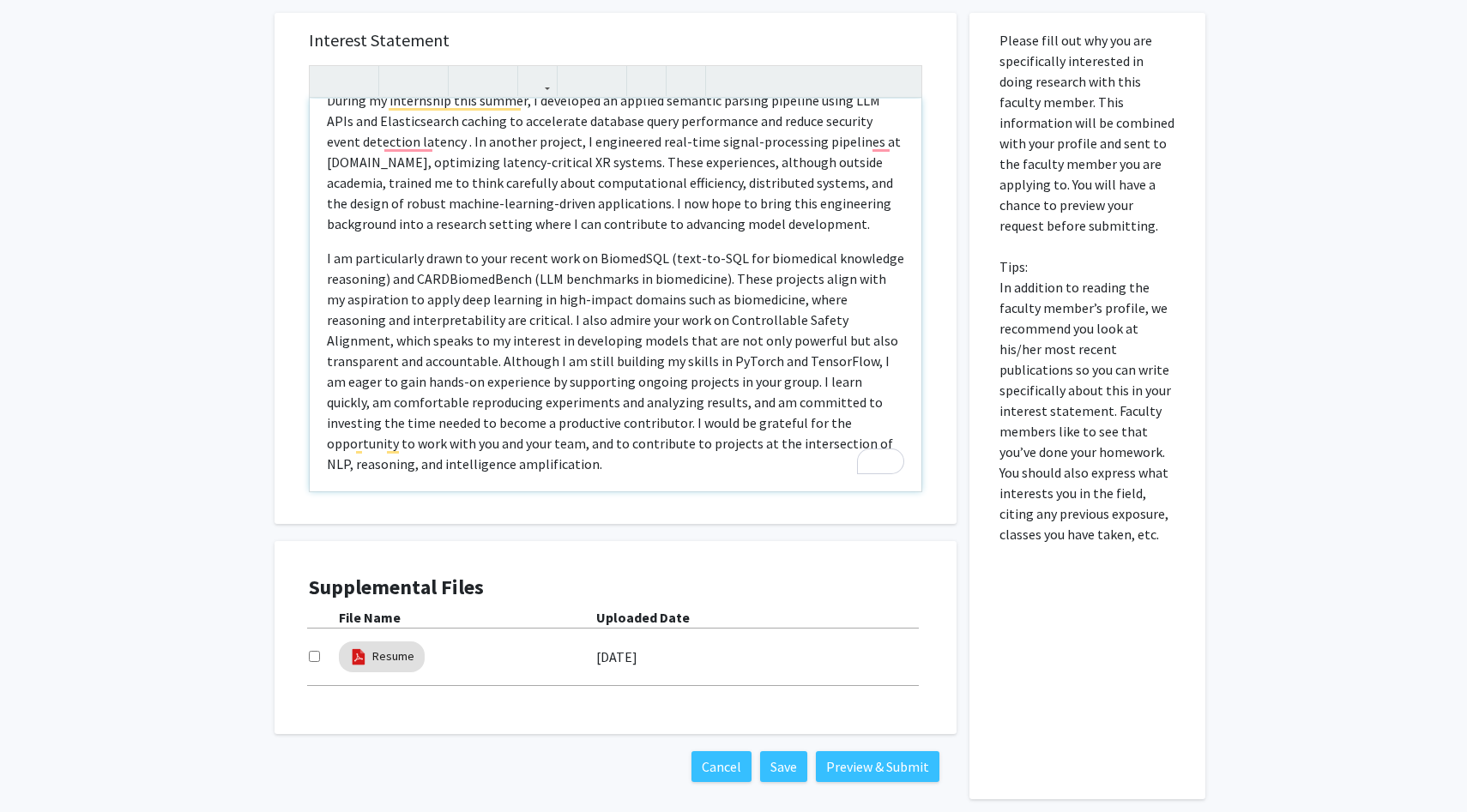
scroll to position [156, 0]
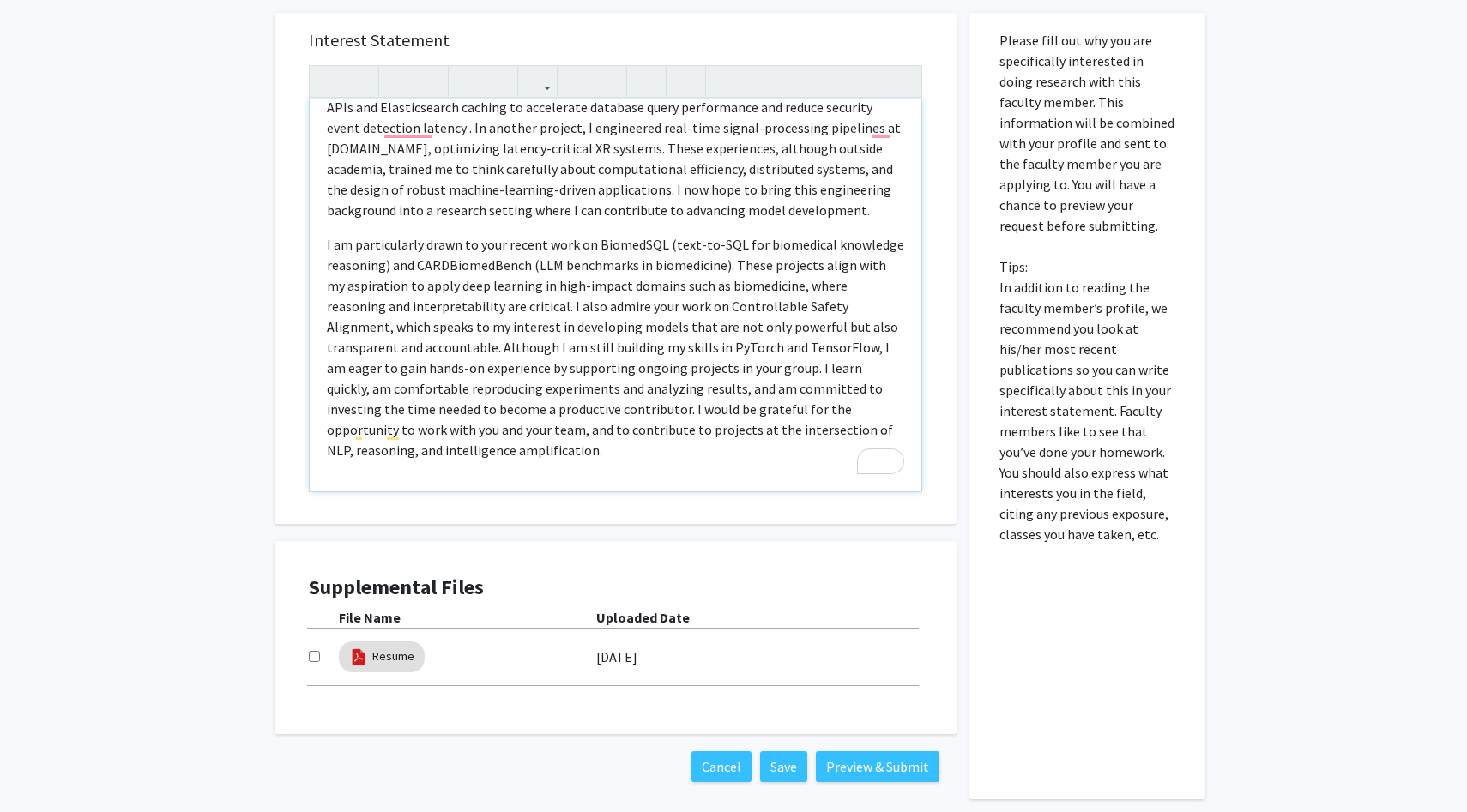
click at [330, 346] on p "I am particularly drawn to your recent work on BiomedSQL (text-to-SQL for biome…" at bounding box center [615, 347] width 578 height 226
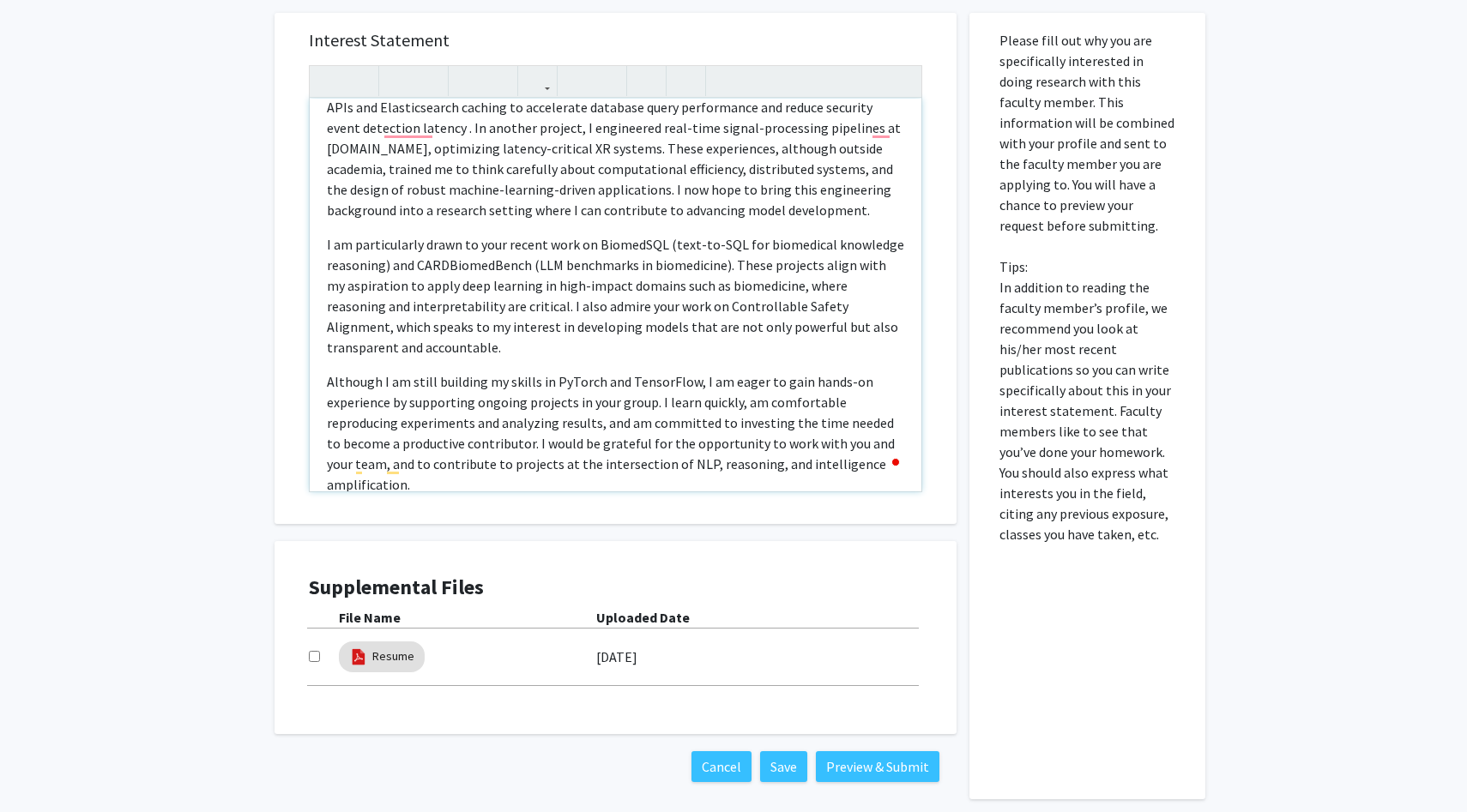
scroll to position [191, 0]
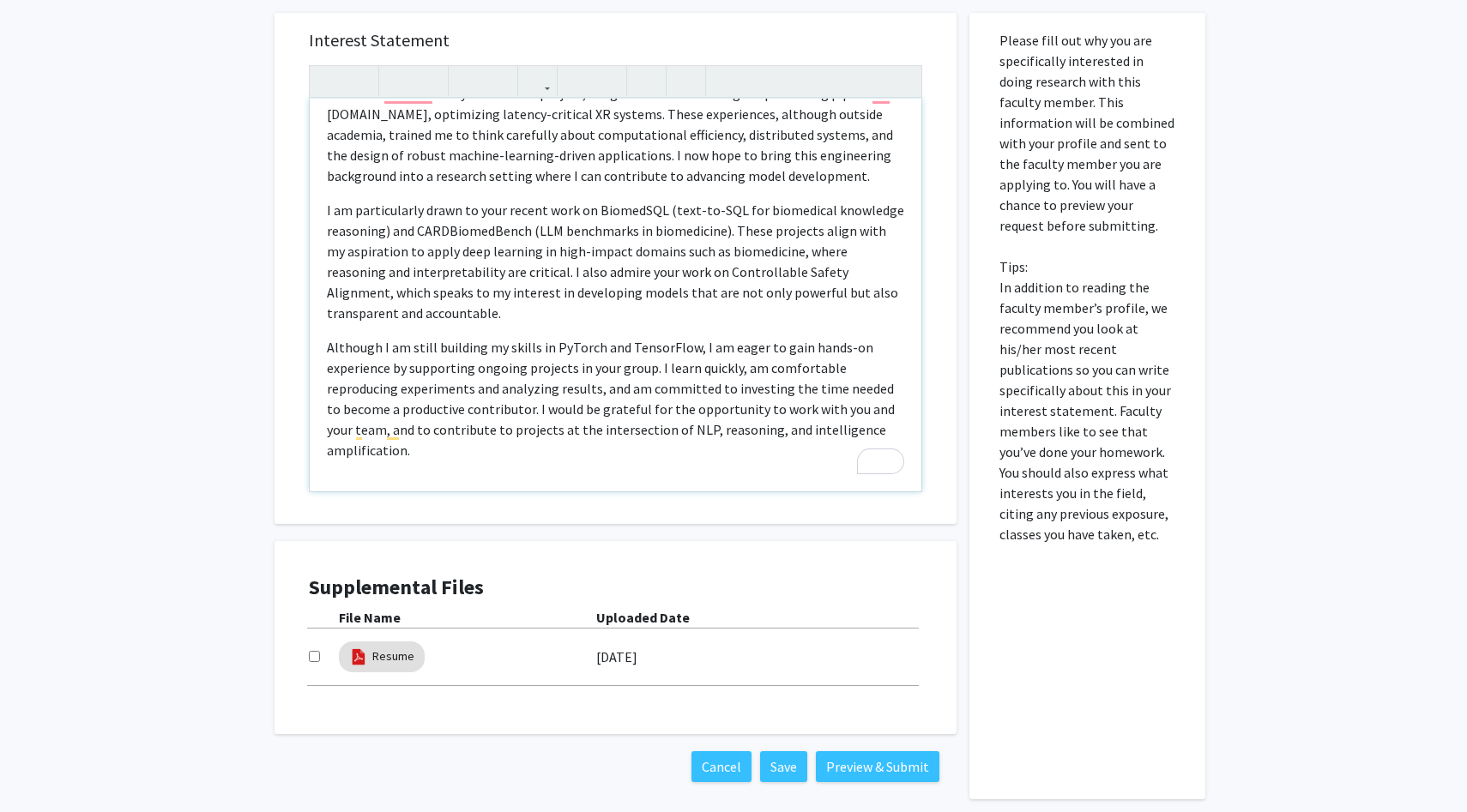
click at [521, 404] on p "Although I am still building my skills in PyTorch and TensorFlow, I am eager to…" at bounding box center [615, 398] width 578 height 124
type textarea "<p>I am a Computer Science and International Studies undergraduate at Johns Hop…"
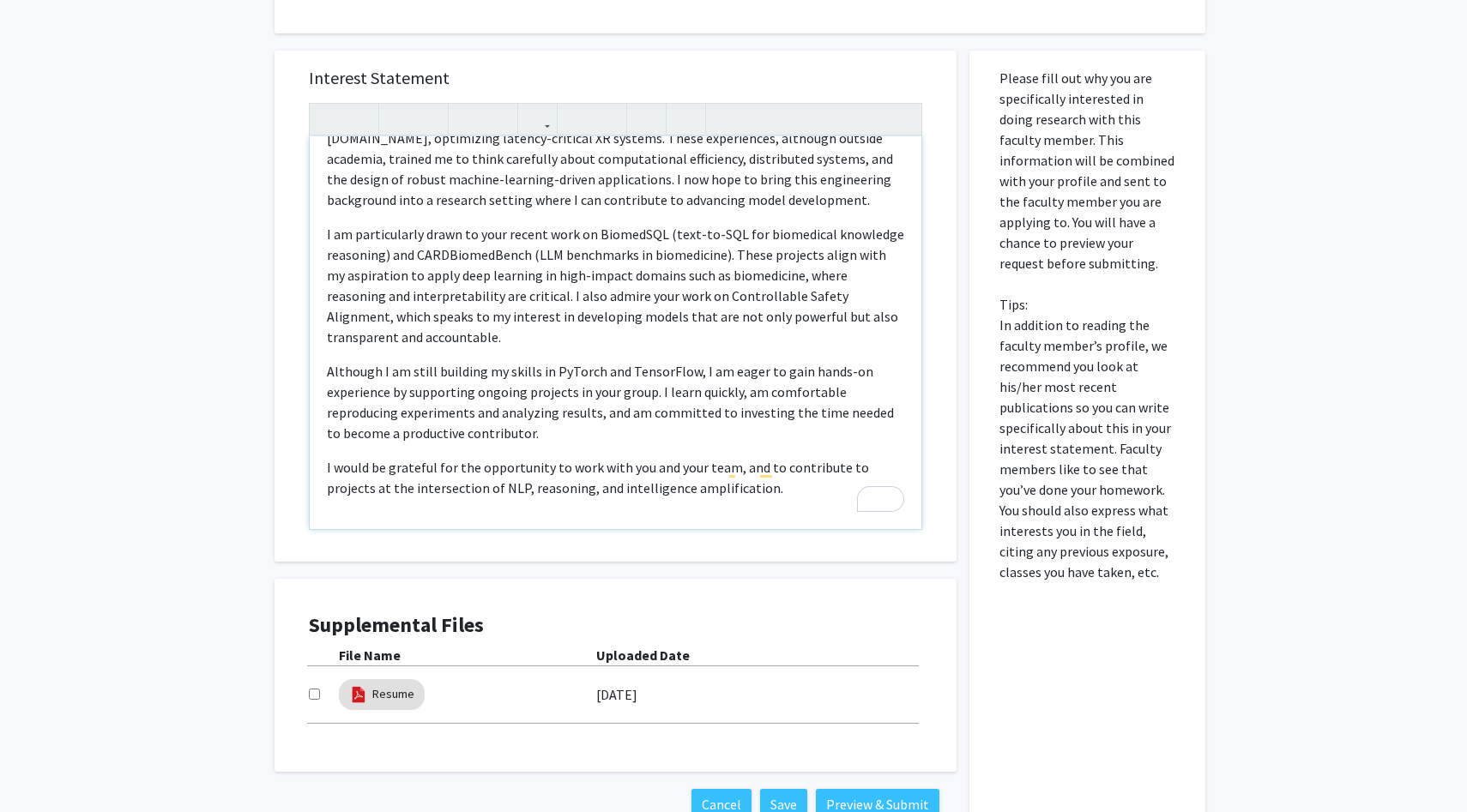
scroll to position [1074, 0]
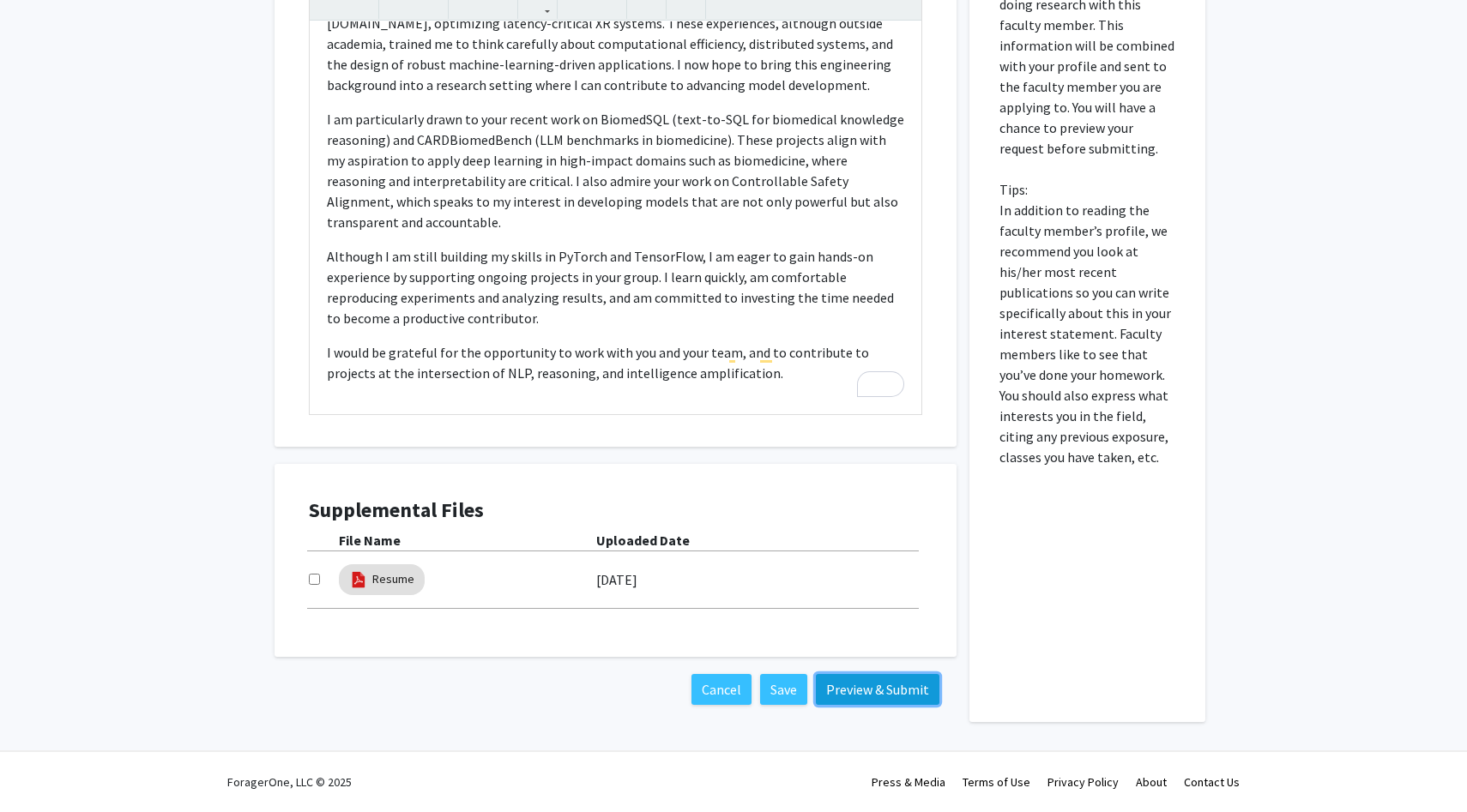
click at [886, 692] on button "Preview & Submit" at bounding box center [877, 689] width 124 height 31
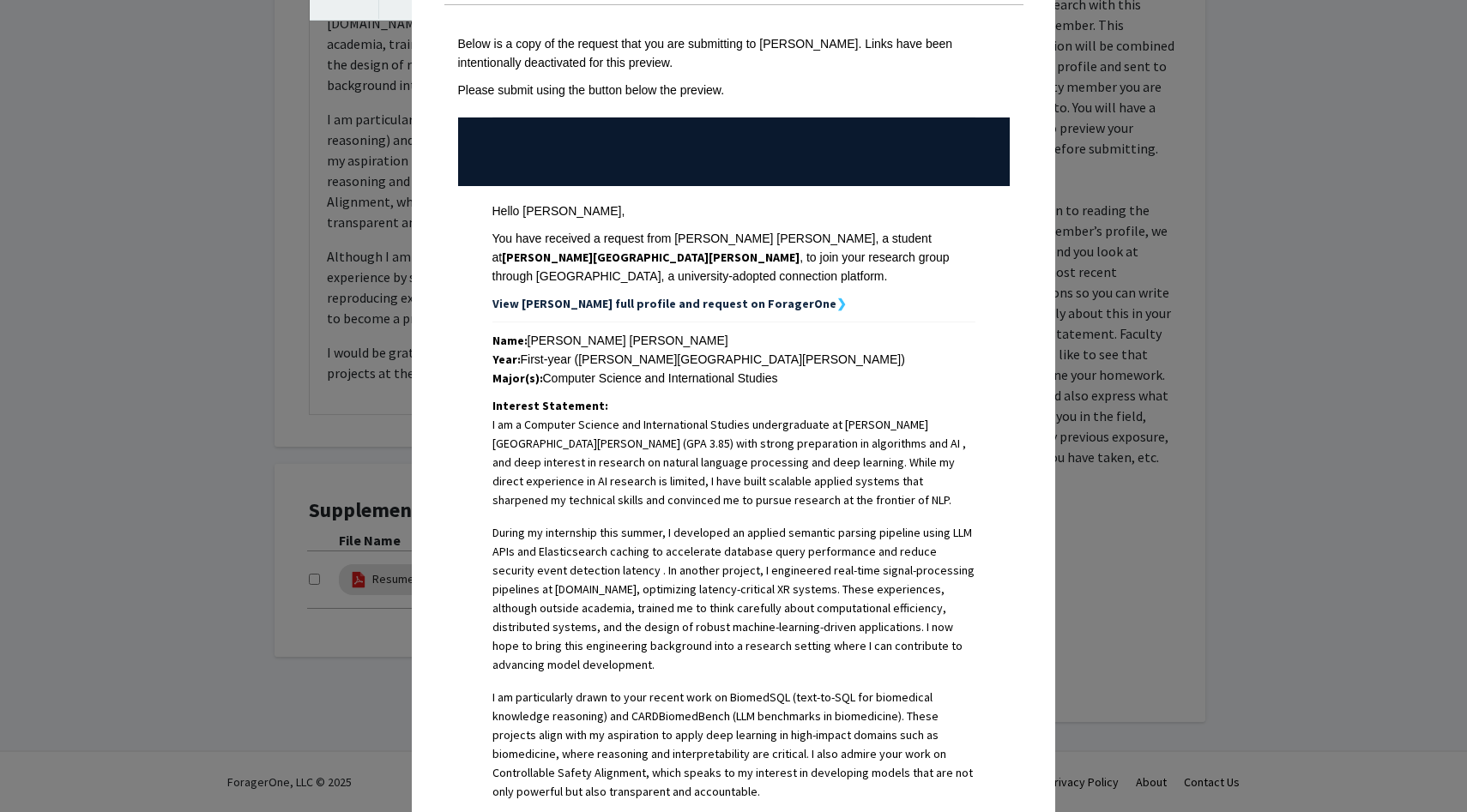
scroll to position [0, 0]
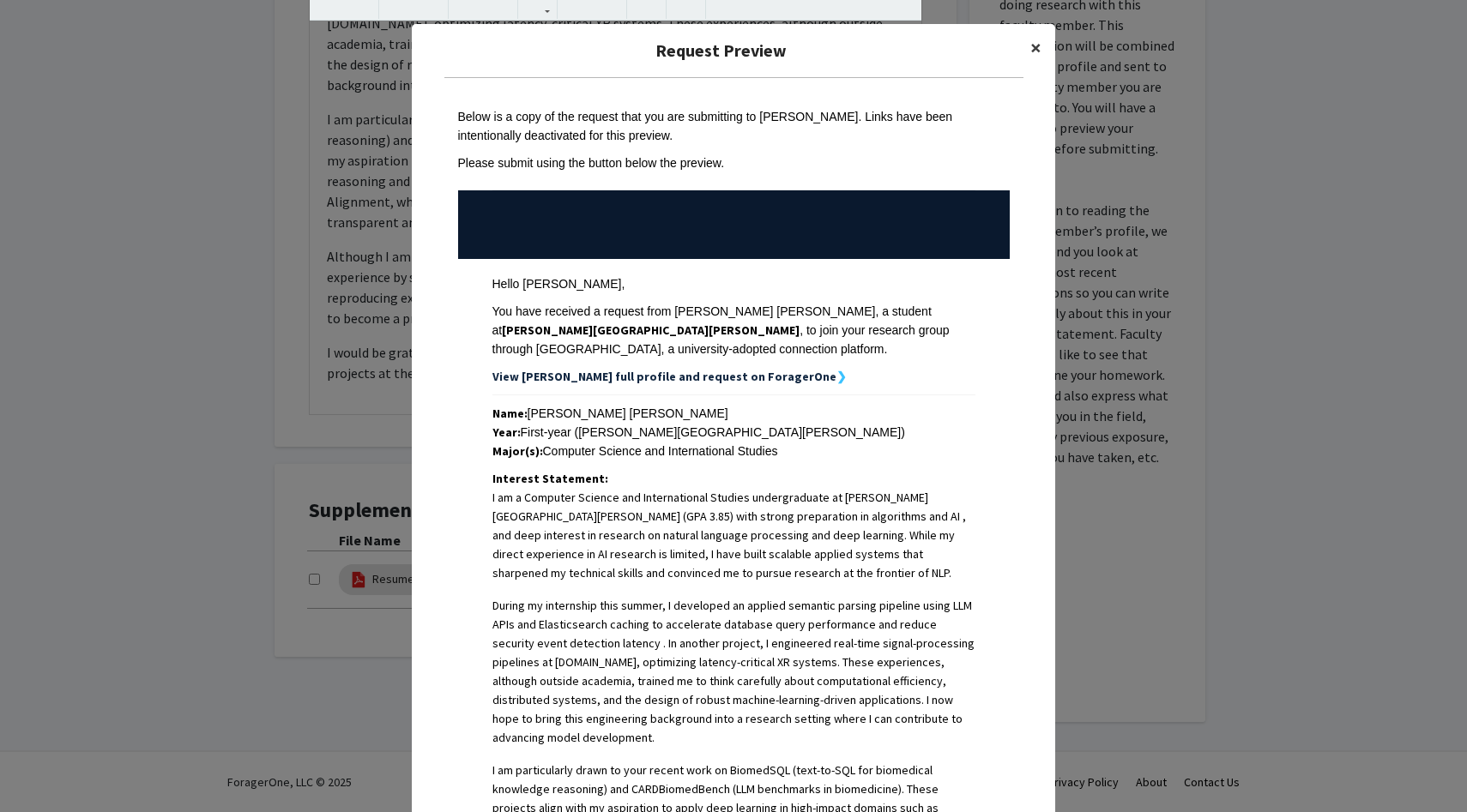
click at [1034, 47] on span "×" at bounding box center [1036, 47] width 11 height 27
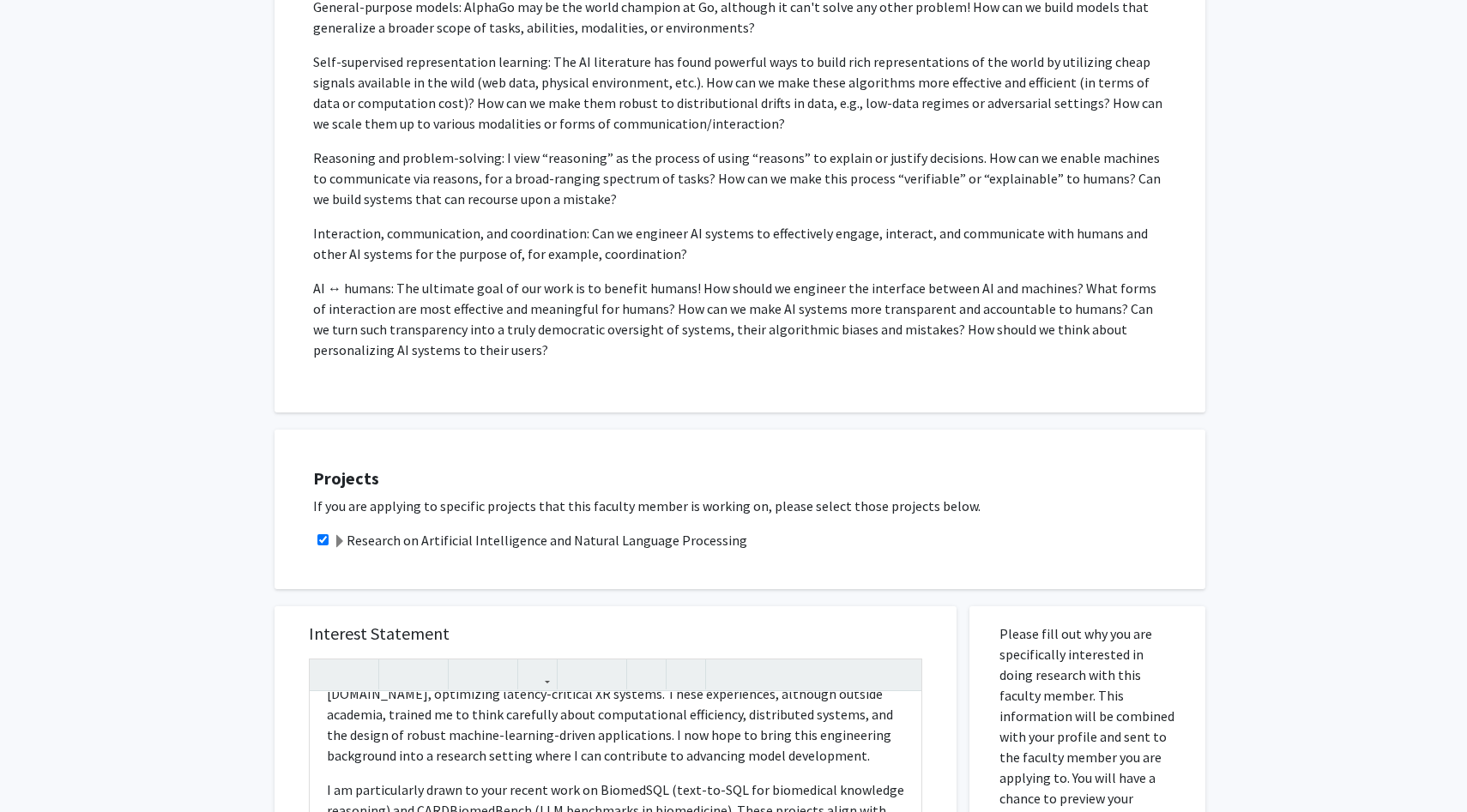
scroll to position [1074, 0]
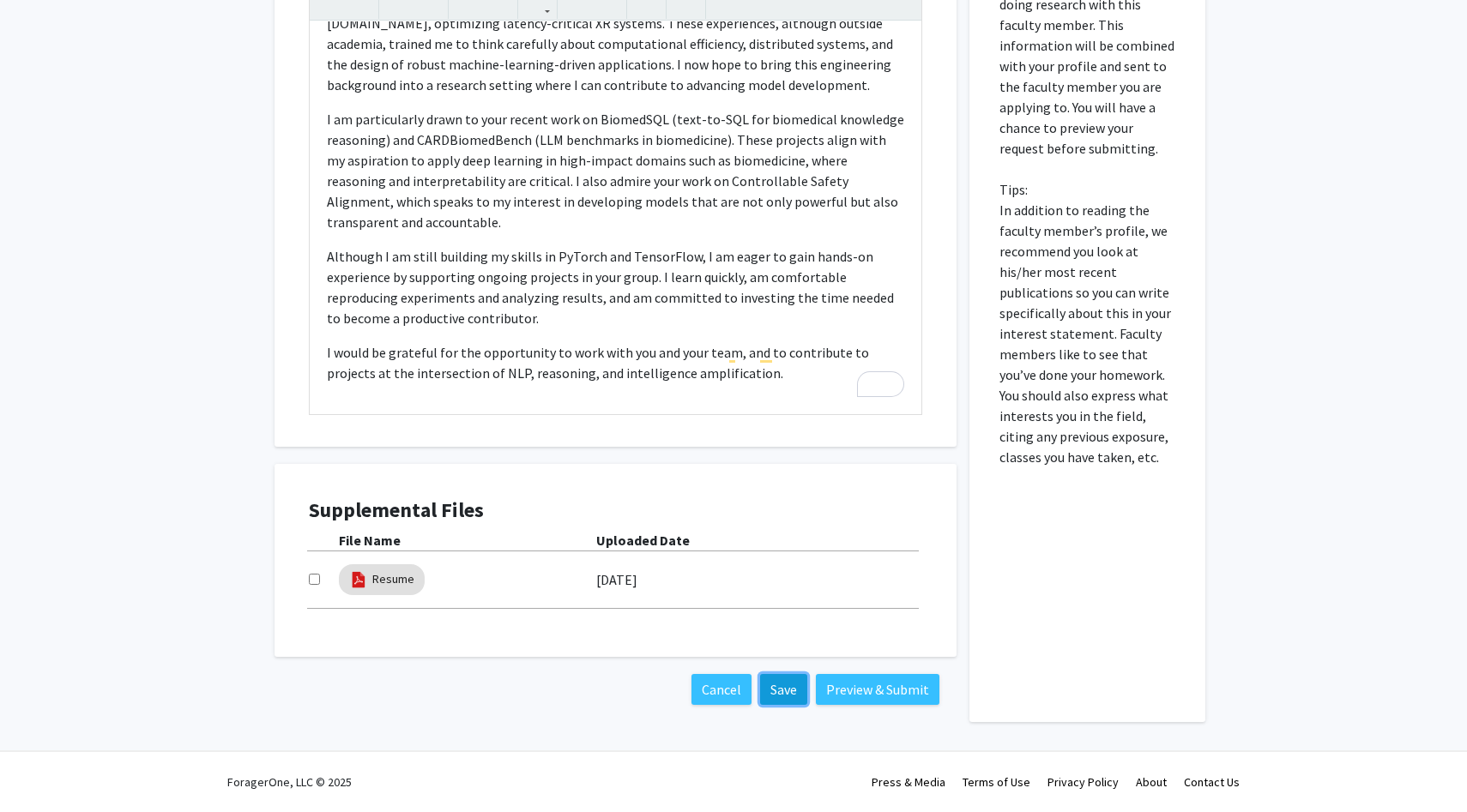
click at [782, 688] on button "Save" at bounding box center [783, 689] width 47 height 31
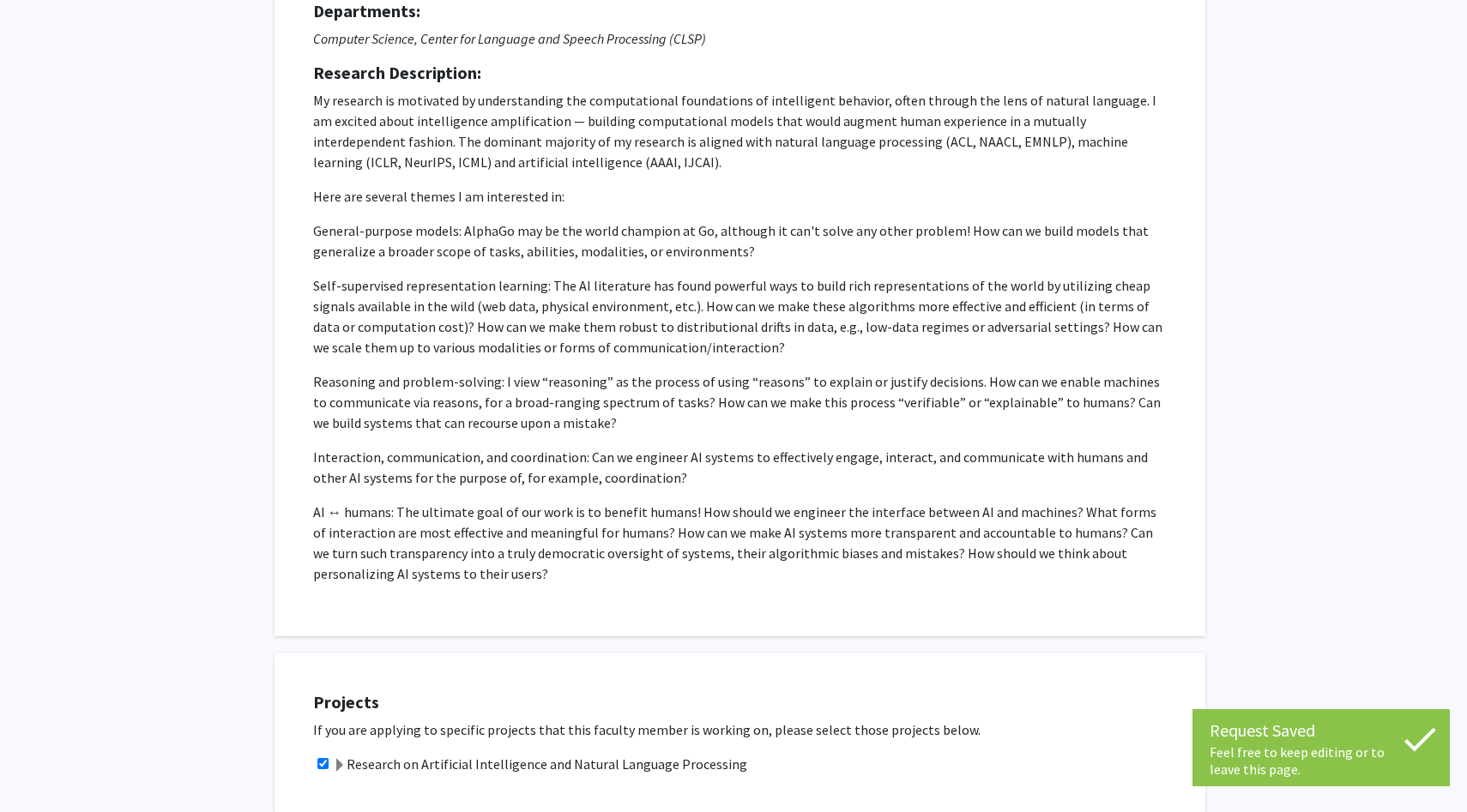
scroll to position [0, 0]
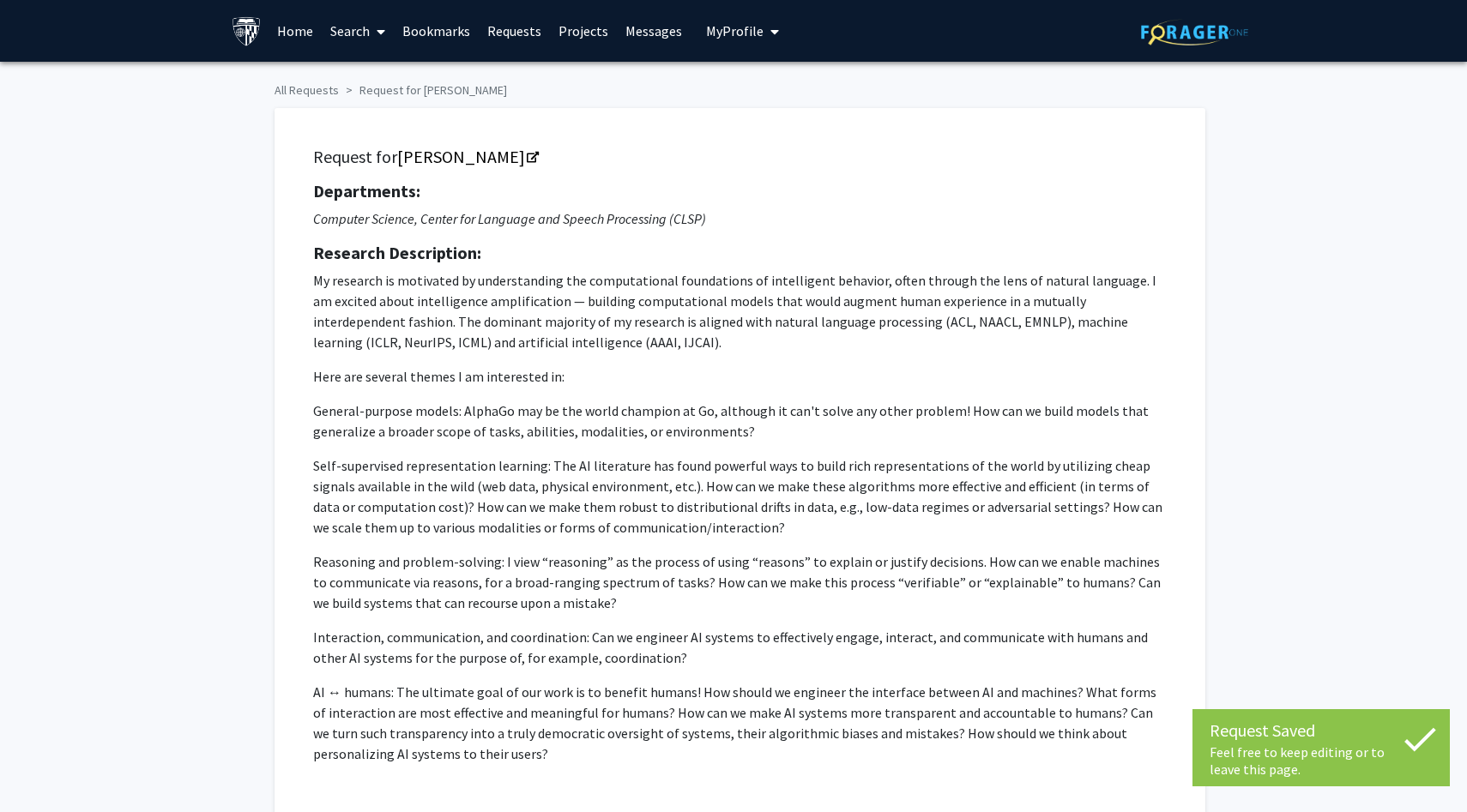
click at [294, 27] on link "Home" at bounding box center [295, 31] width 53 height 60
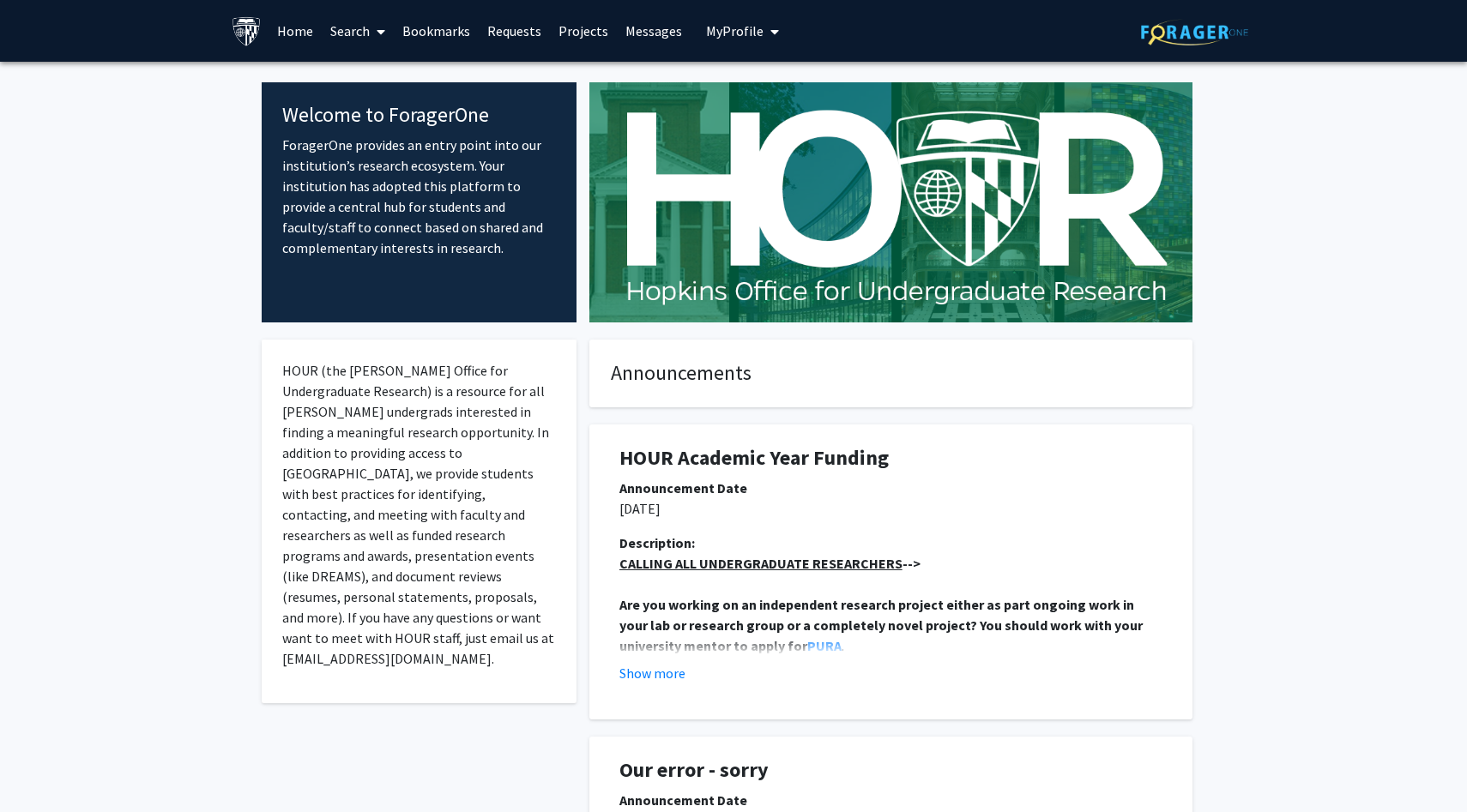
click at [727, 30] on span "My Profile" at bounding box center [735, 31] width 58 height 17
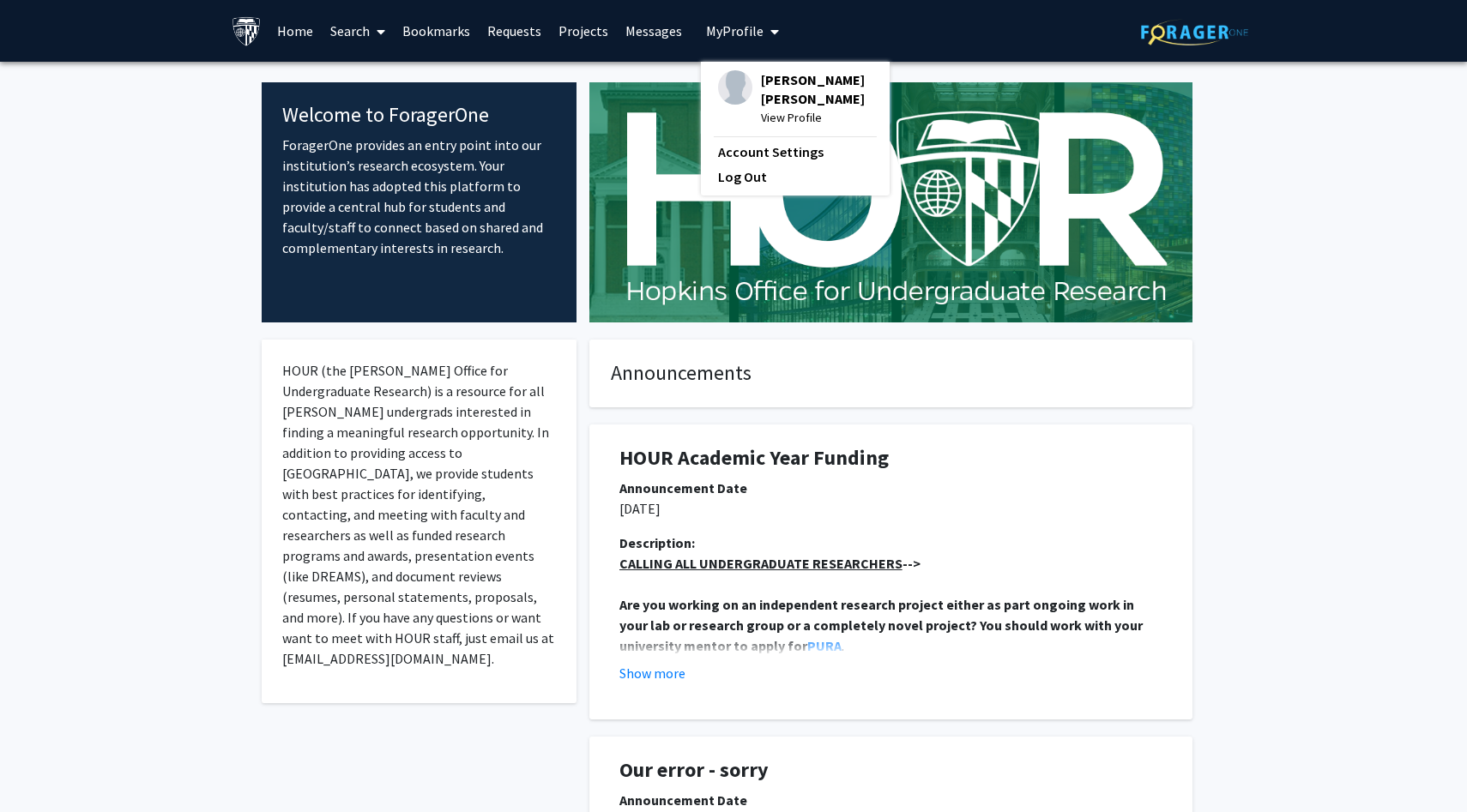
click at [772, 122] on span "View Profile" at bounding box center [817, 117] width 112 height 19
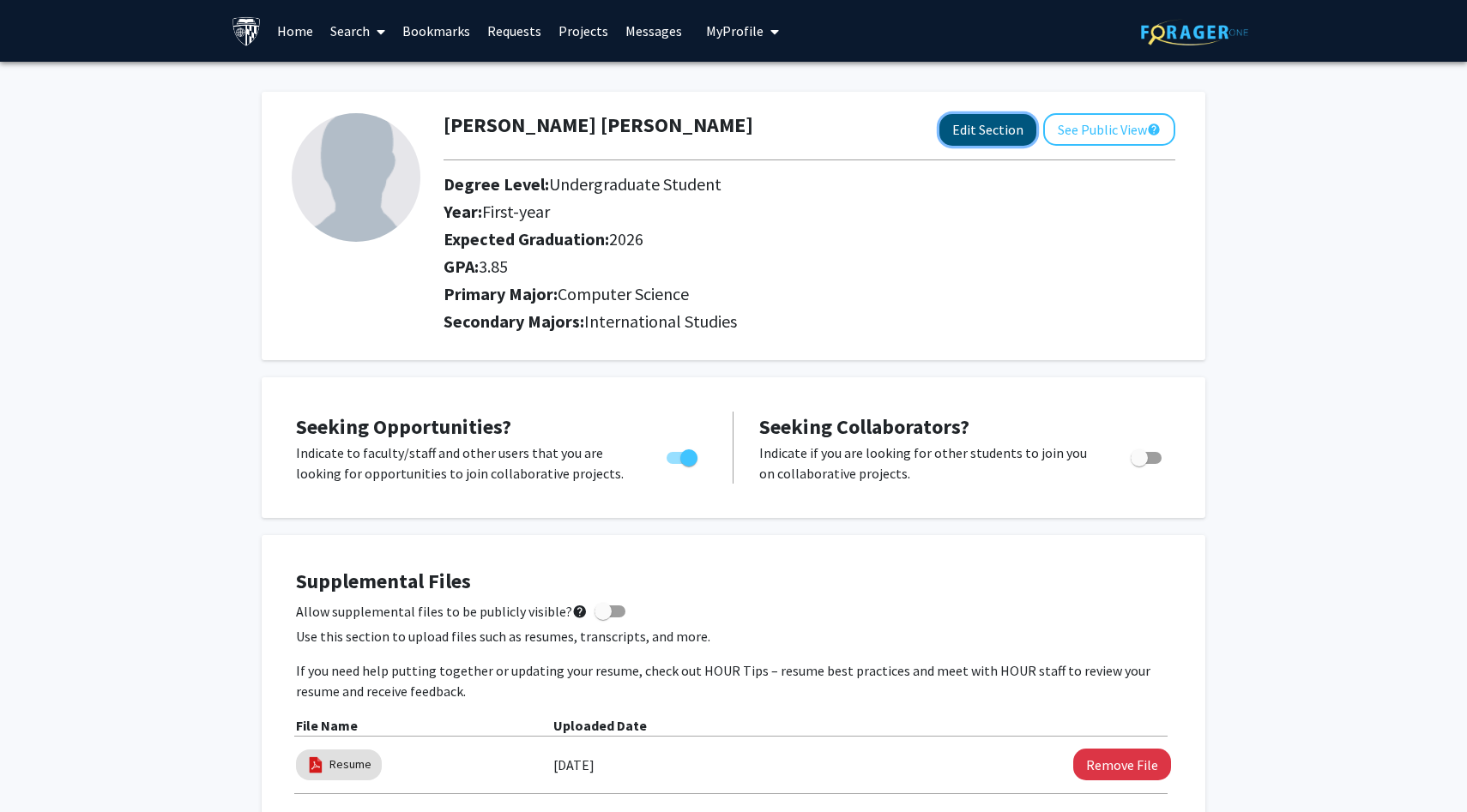
click at [1010, 126] on button "Edit Section" at bounding box center [988, 130] width 97 height 32
select select "first-year"
select select "2026"
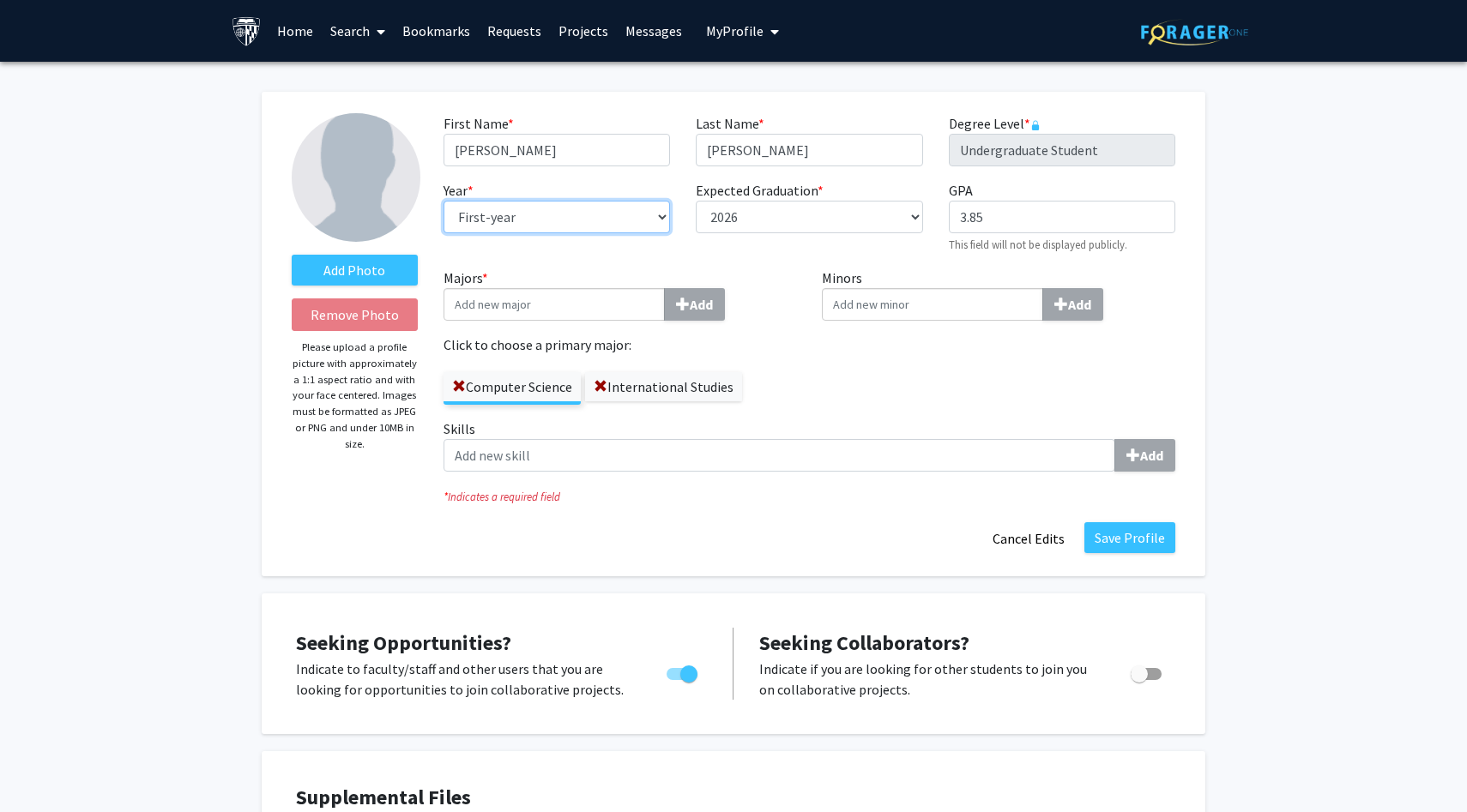
click at [616, 210] on select "--- First-year Sophomore Junior Senior Postbaccalaureate Certificate" at bounding box center [556, 217] width 226 height 33
select select "senior"
click at [444, 201] on select "--- First-year Sophomore Junior Senior Postbaccalaureate Certificate" at bounding box center [556, 217] width 226 height 33
click at [1154, 527] on button "Save Profile" at bounding box center [1130, 538] width 91 height 31
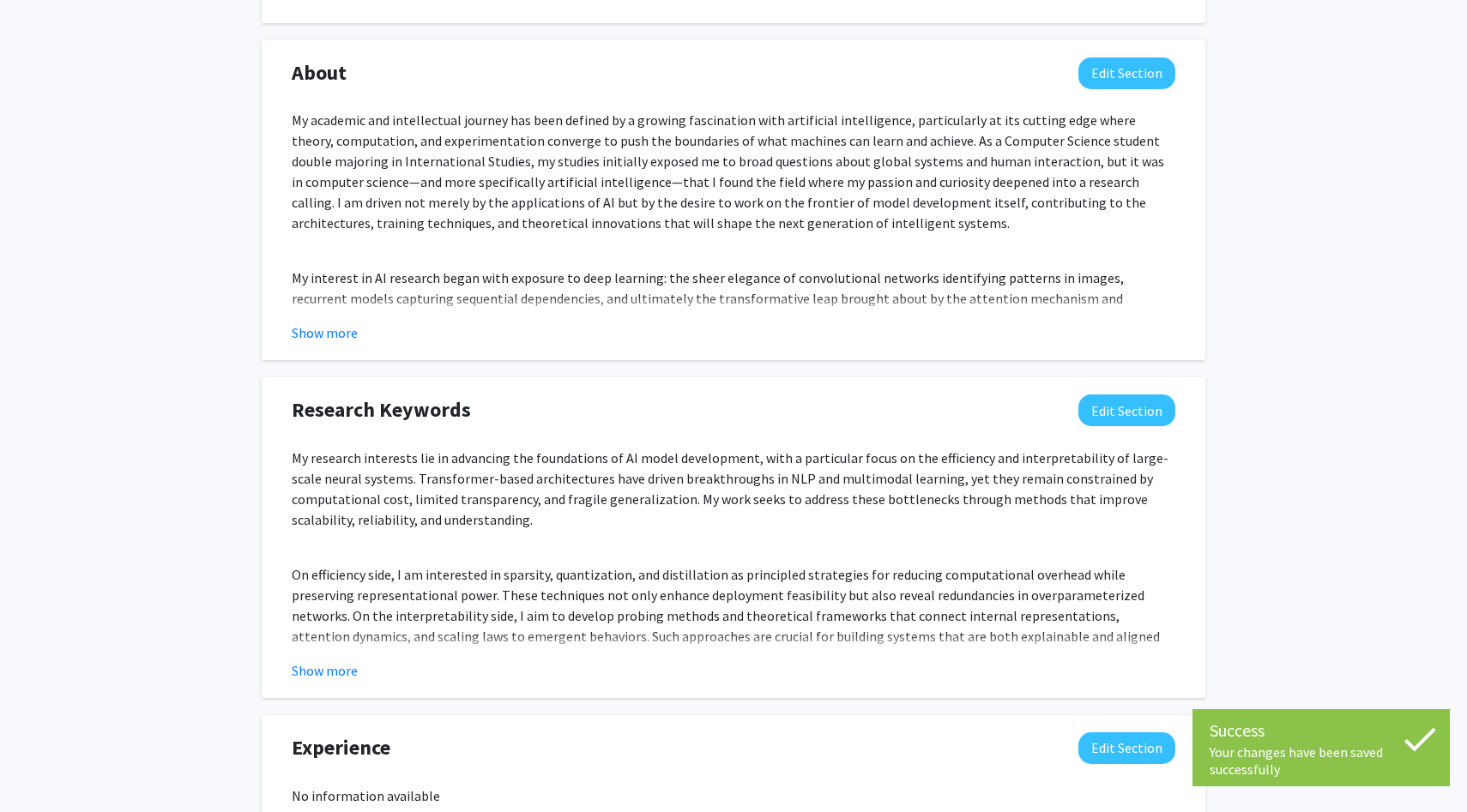
scroll to position [1361, 0]
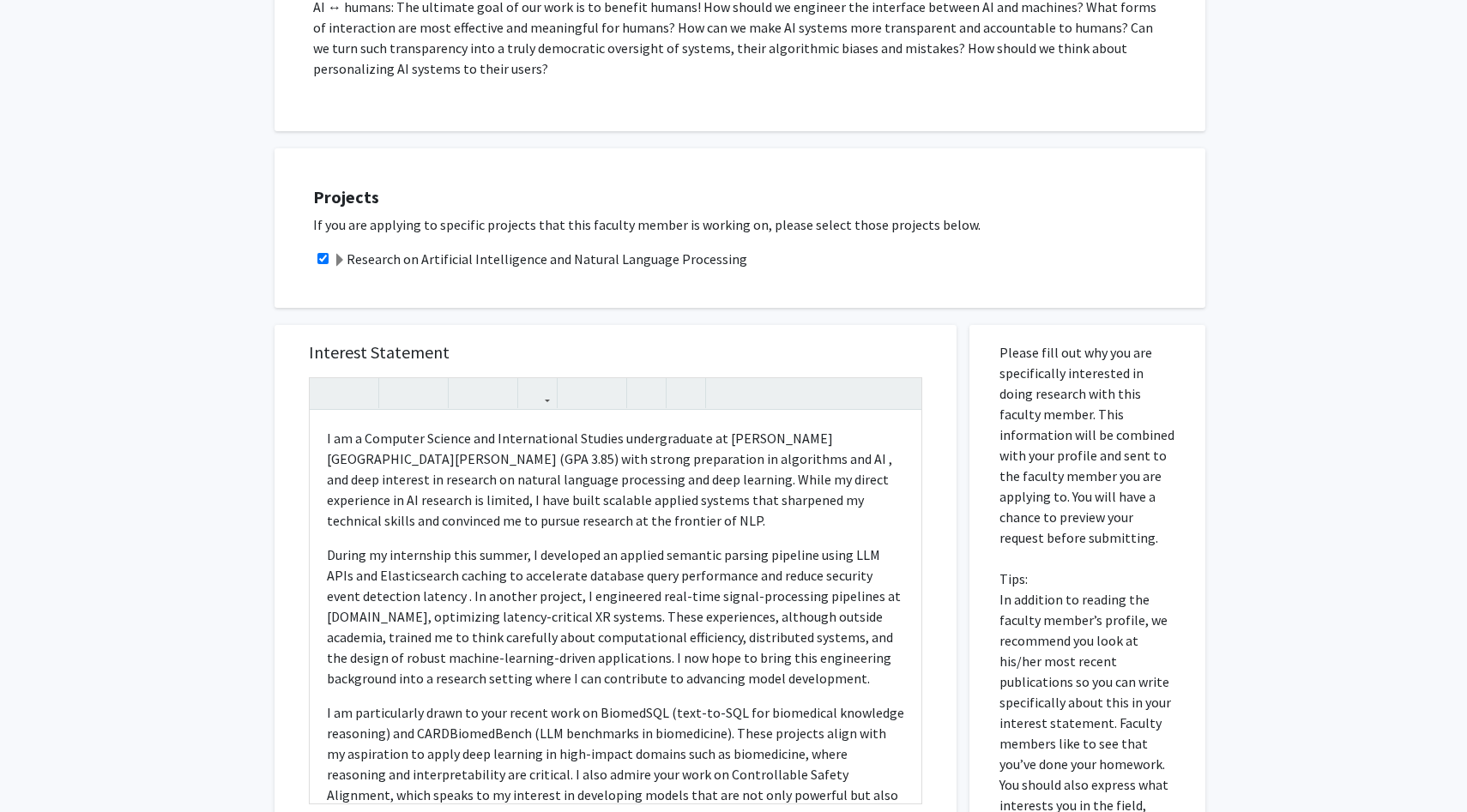
scroll to position [1074, 0]
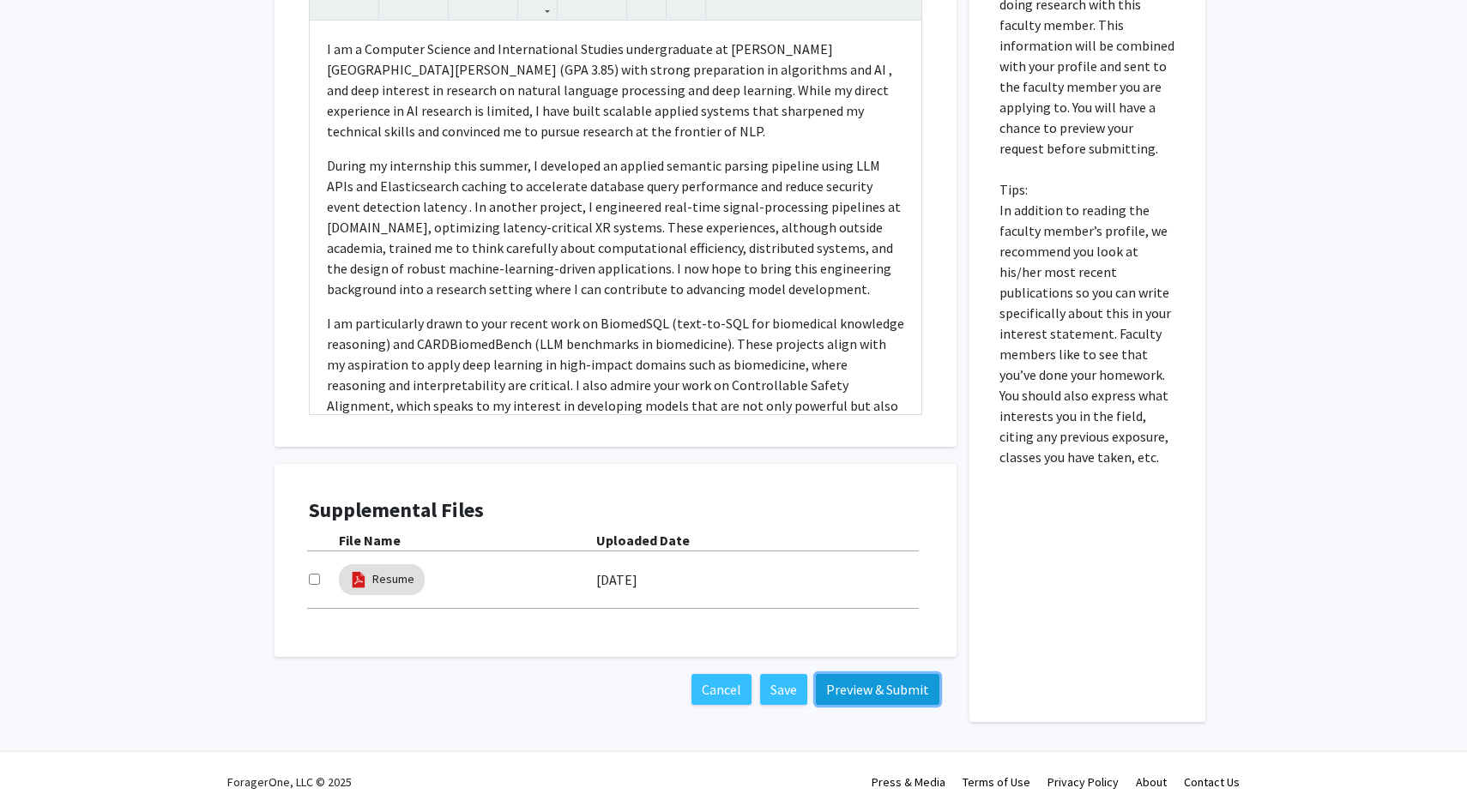
click at [853, 692] on button "Preview & Submit" at bounding box center [877, 689] width 124 height 31
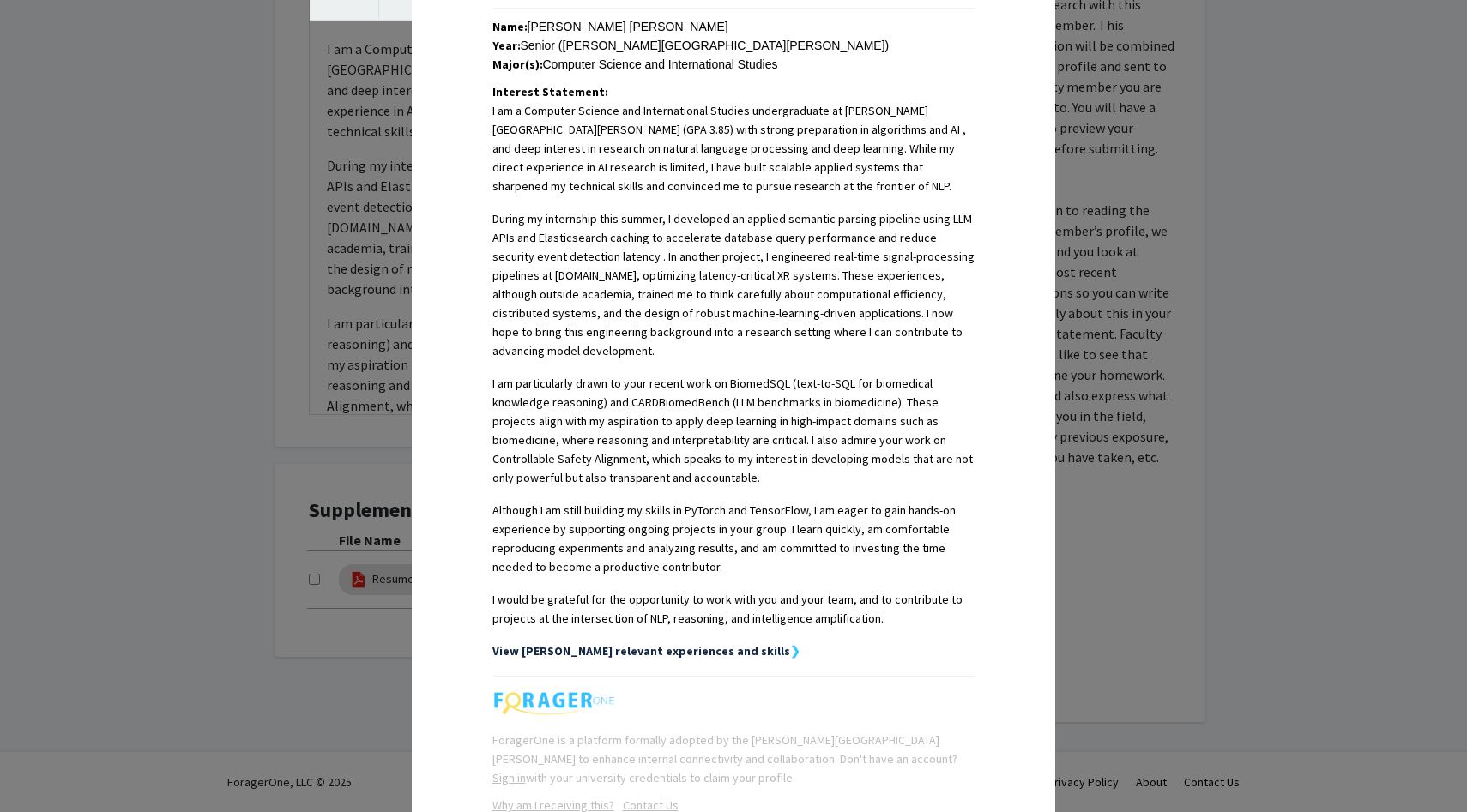
scroll to position [498, 0]
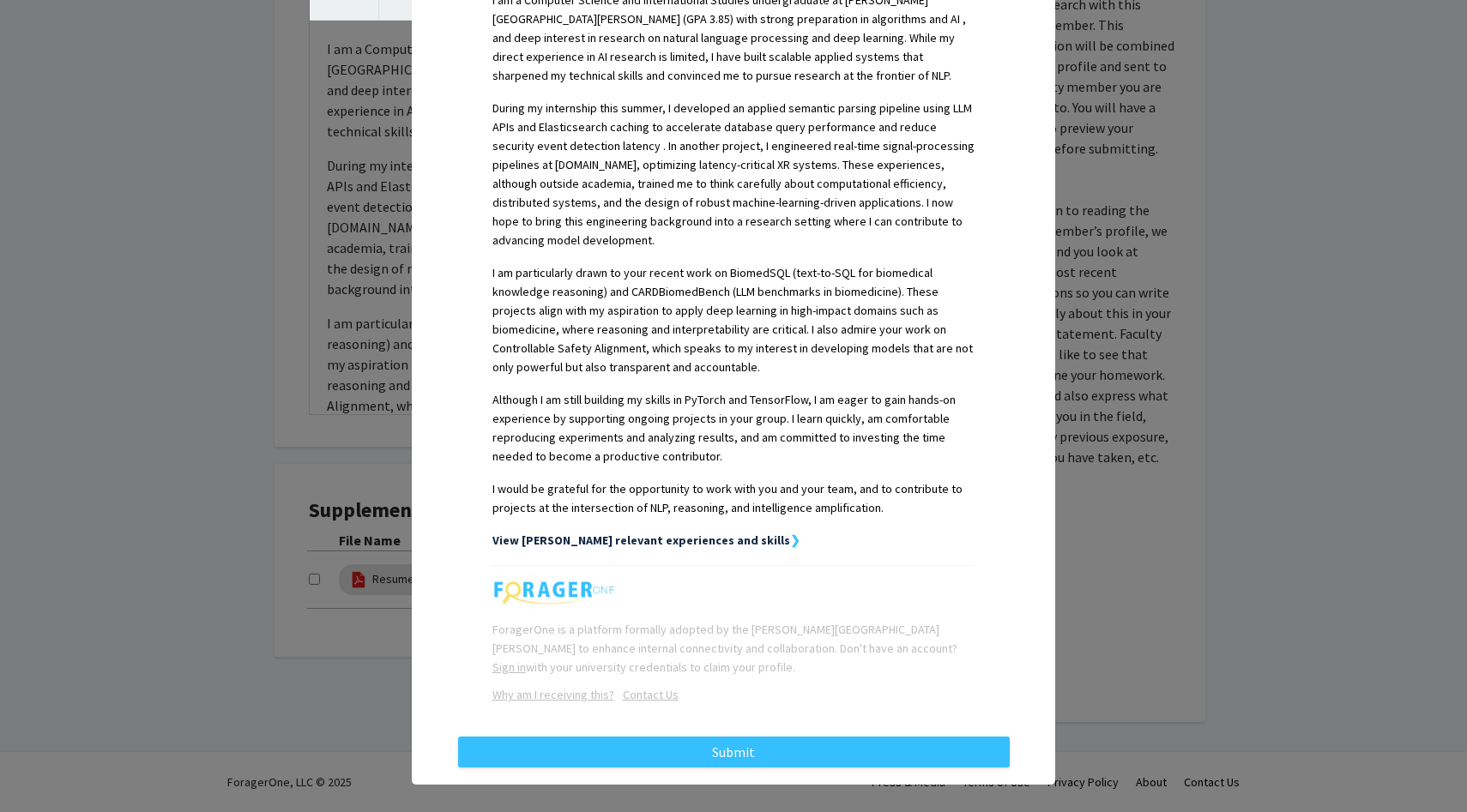
click at [754, 533] on strong "View Ju Suk Kurtis's relevant experiences and skills" at bounding box center [641, 540] width 298 height 16
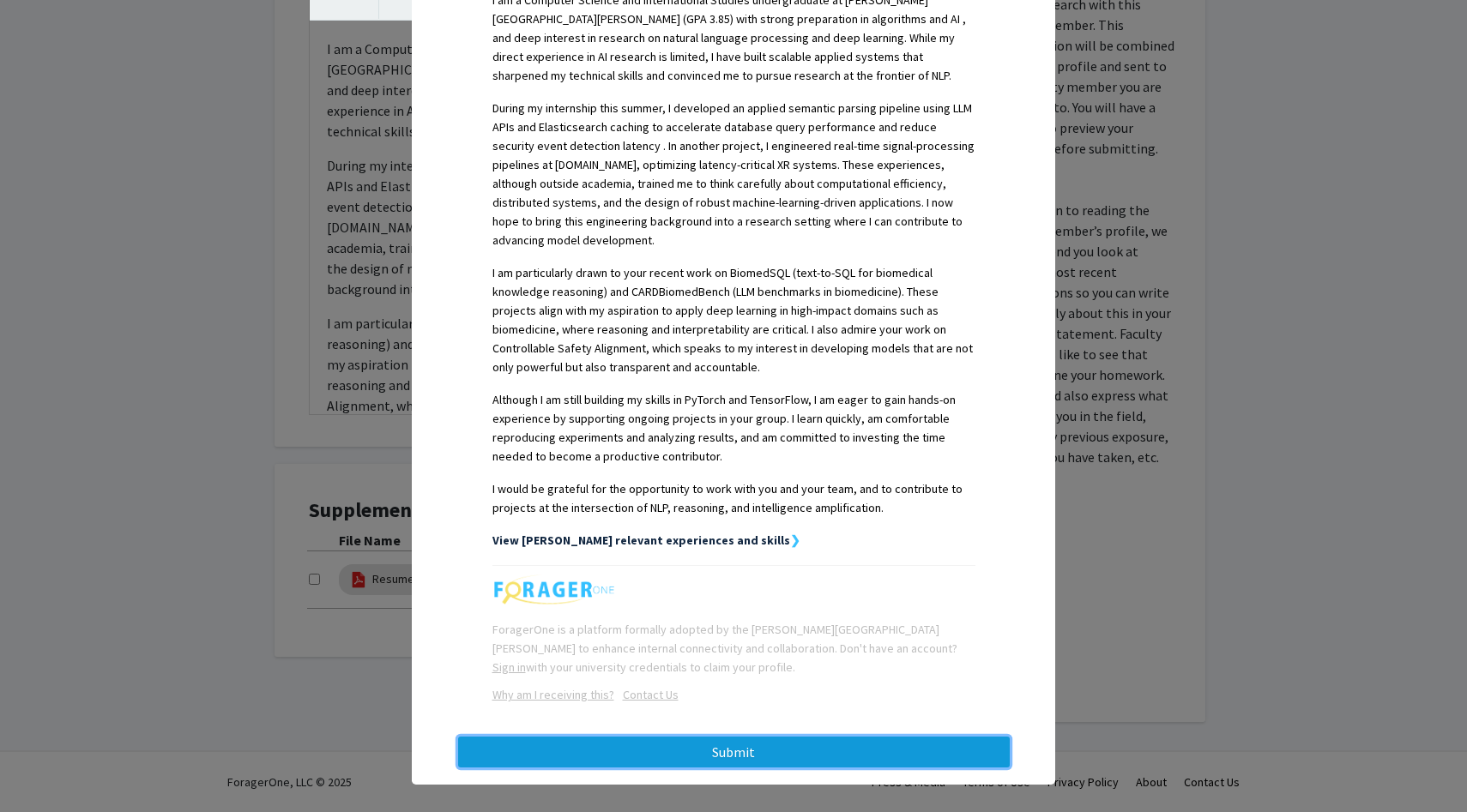
click at [713, 738] on button "Submit" at bounding box center [733, 752] width 552 height 31
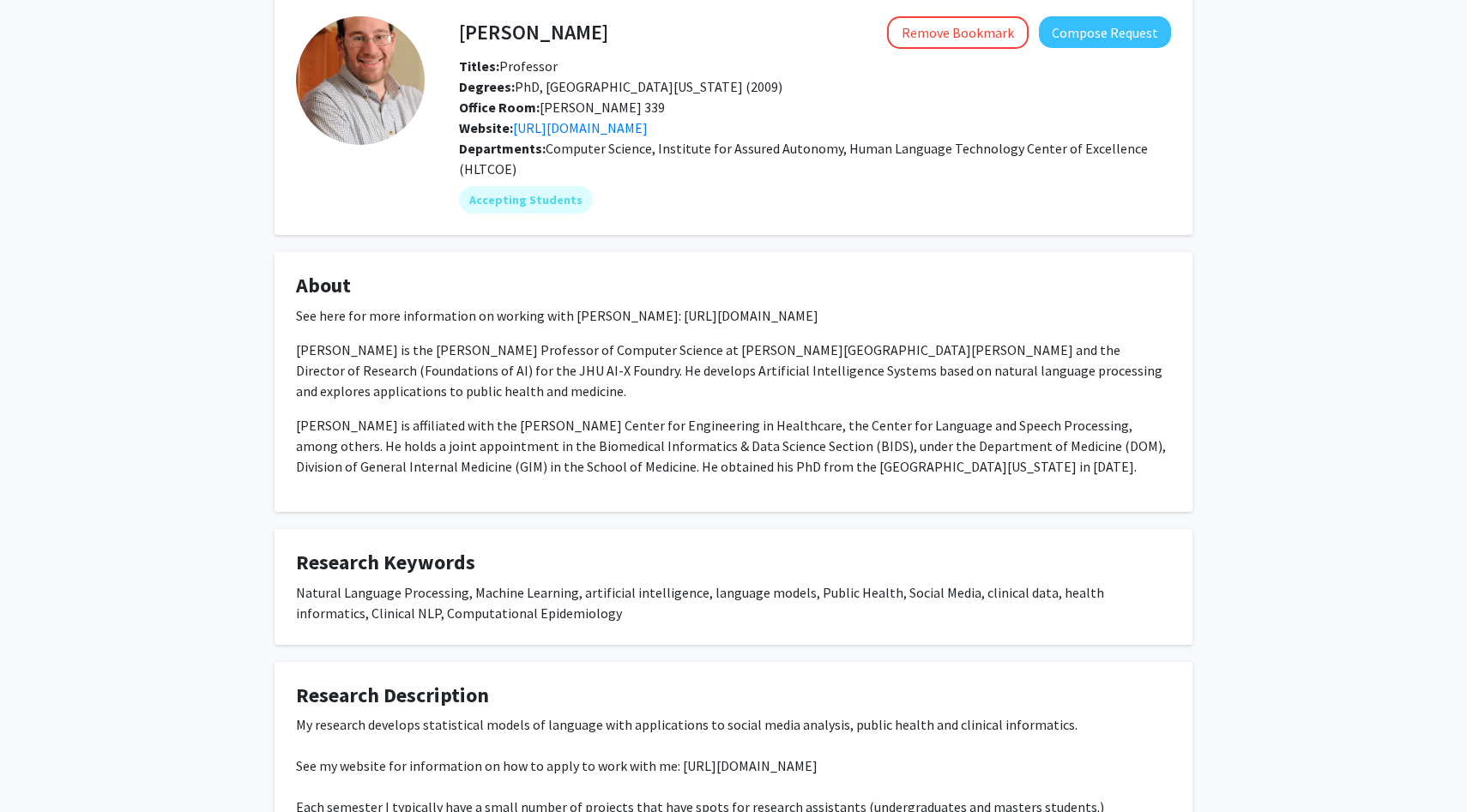
scroll to position [82, 0]
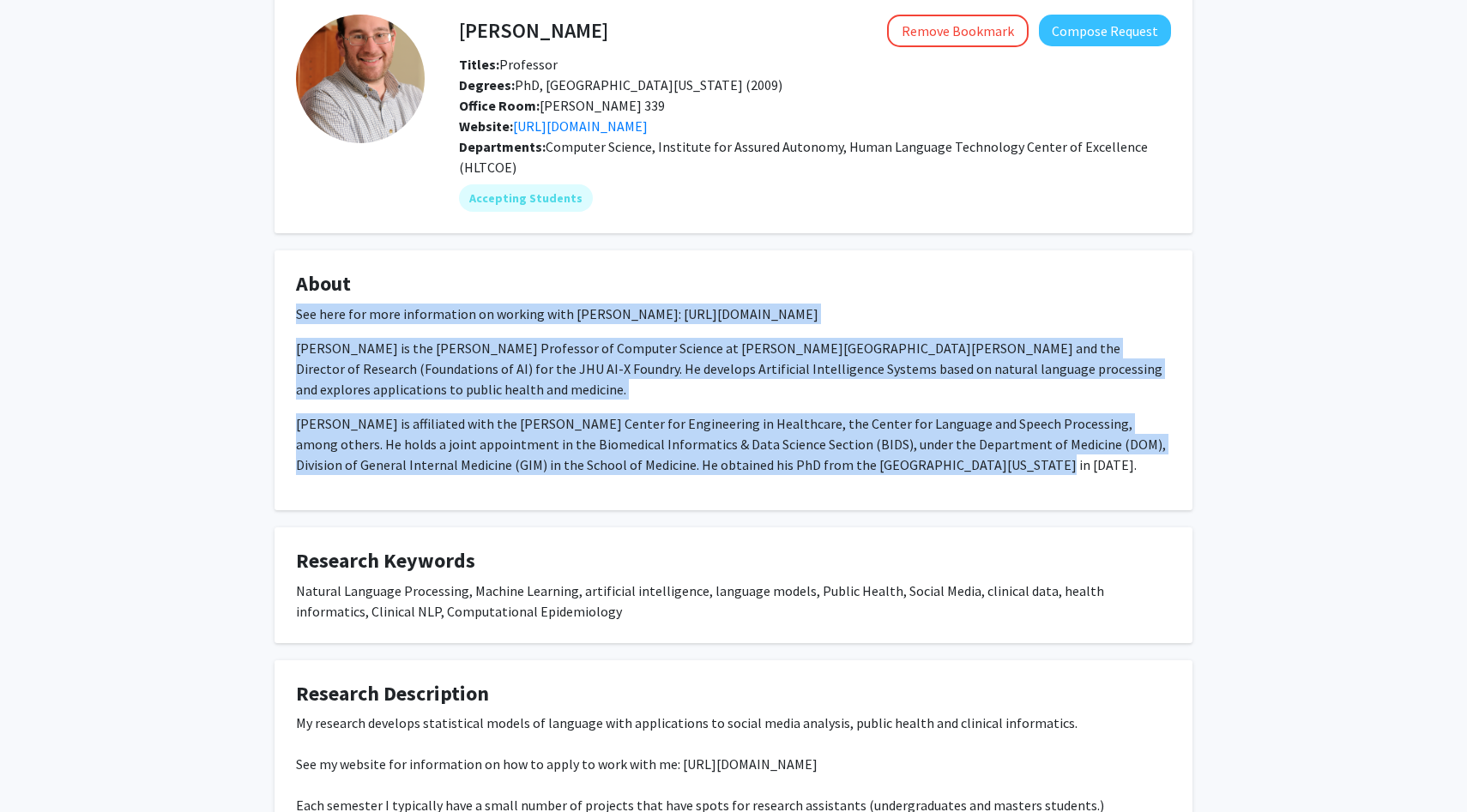
drag, startPoint x: 956, startPoint y: 467, endPoint x: 245, endPoint y: 309, distance: 728.3
click at [245, 309] on div "[PERSON_NAME] Remove Bookmark Compose Request Titles: Professor [PERSON_NAME]: …" at bounding box center [733, 478] width 1467 height 995
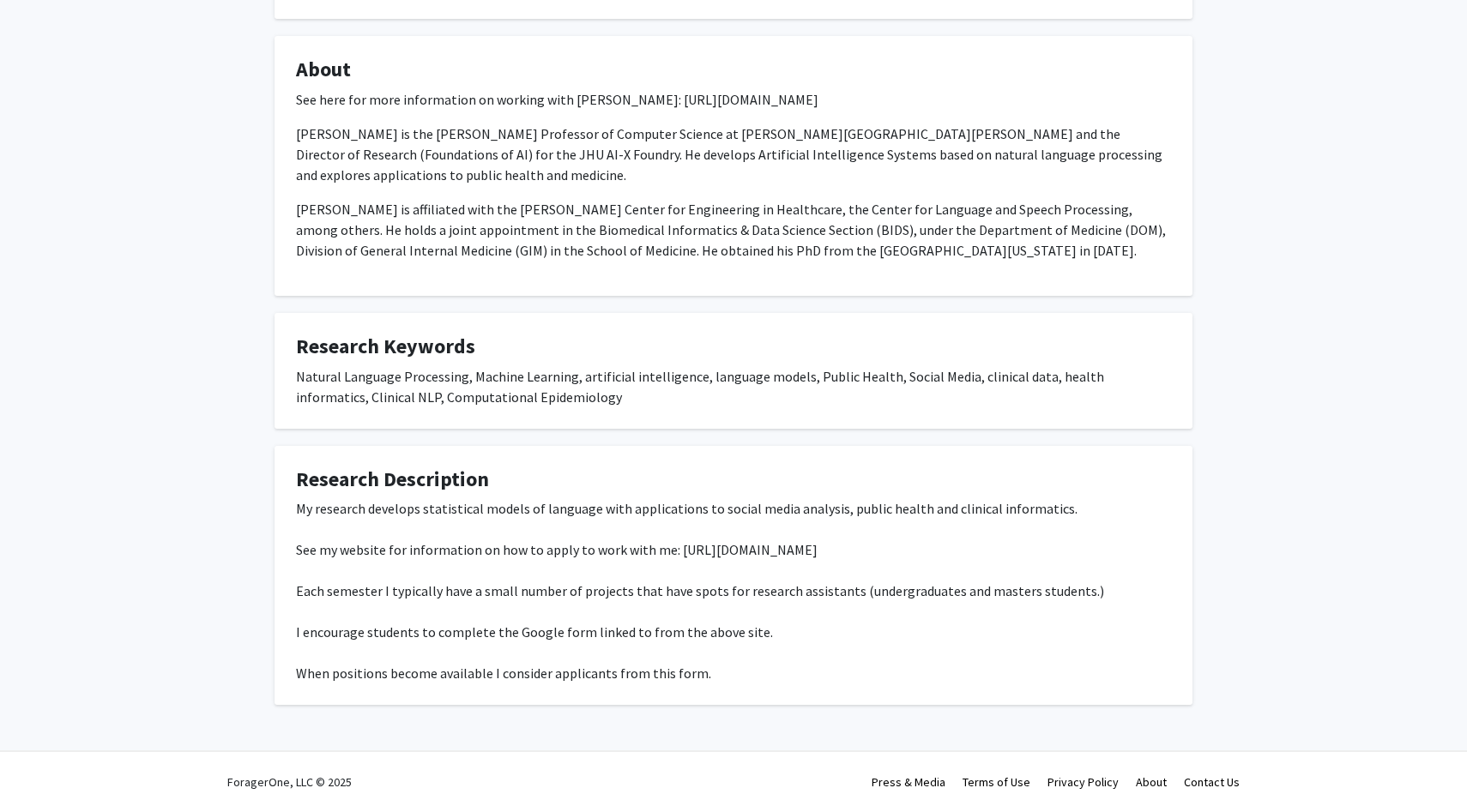
click at [700, 672] on div "My research develops statistical models of language with applications to social…" at bounding box center [733, 591] width 875 height 185
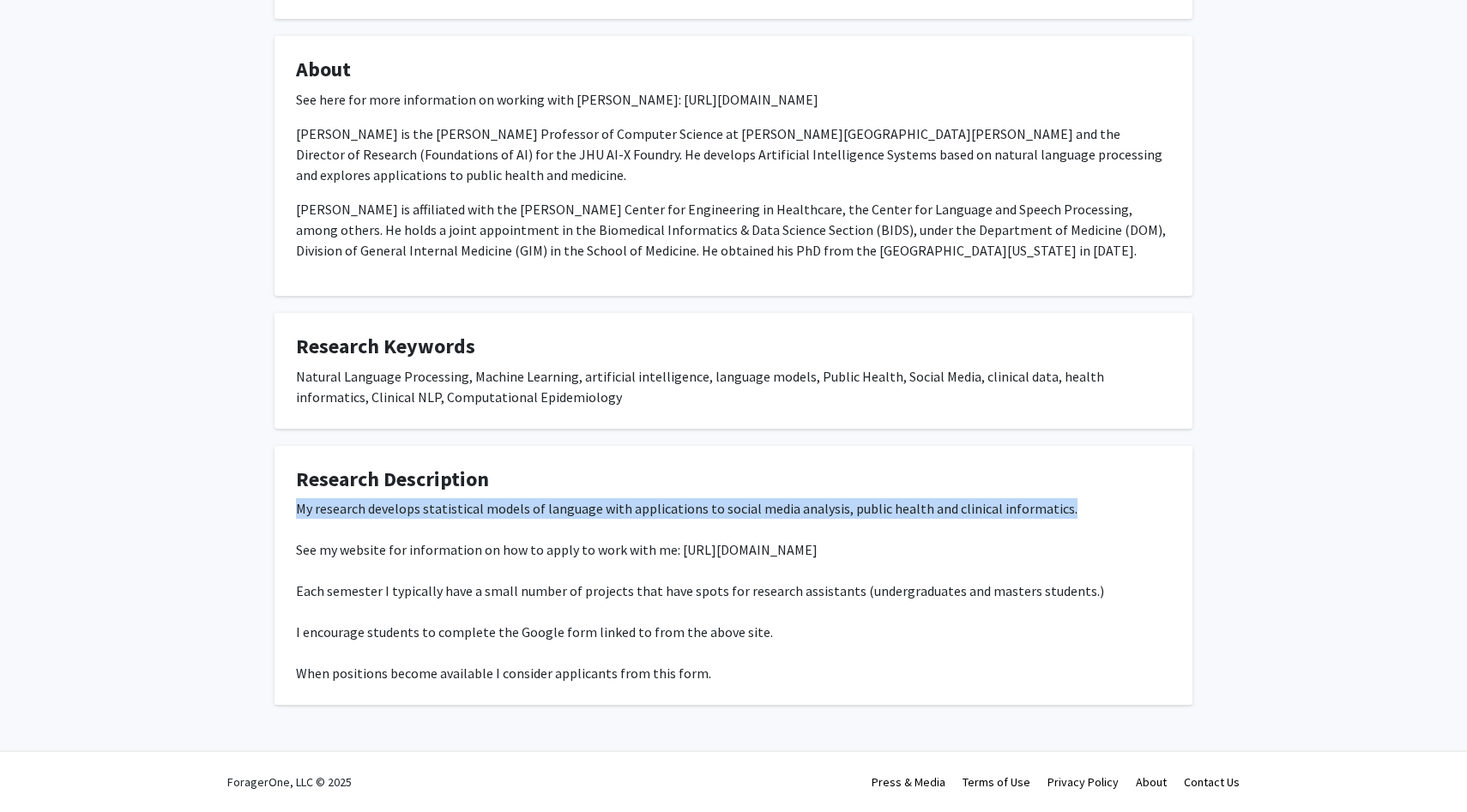
drag, startPoint x: 1062, startPoint y: 512, endPoint x: 269, endPoint y: 514, distance: 793.0
click at [269, 514] on div "[PERSON_NAME] Remove Bookmark Compose Request Titles: Professor [PERSON_NAME]: …" at bounding box center [733, 242] width 943 height 926
copy div "My research develops statistical models of language with applications to social…"
